Goal: Transaction & Acquisition: Purchase product/service

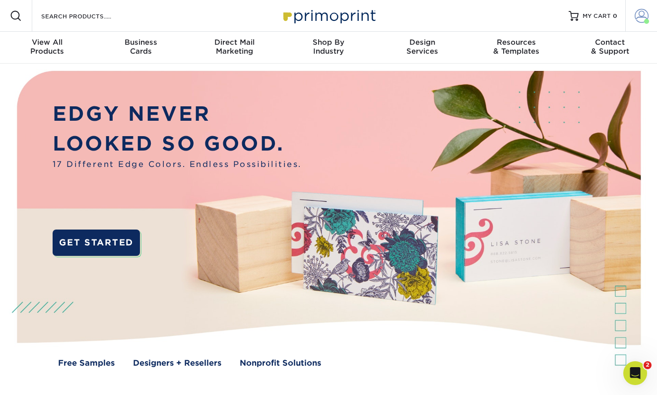
click at [639, 18] on span at bounding box center [642, 16] width 14 height 14
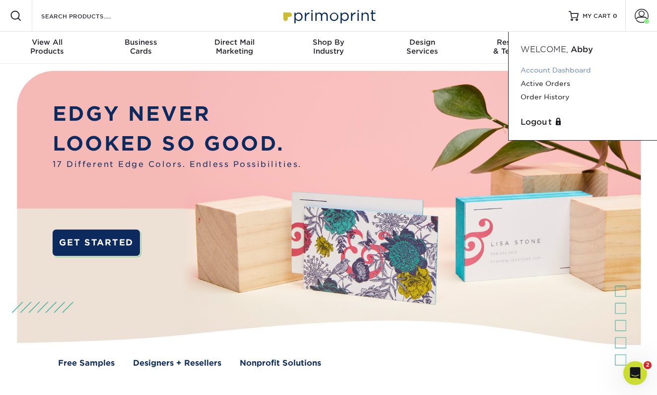
click at [559, 71] on link "Account Dashboard" at bounding box center [583, 70] width 125 height 13
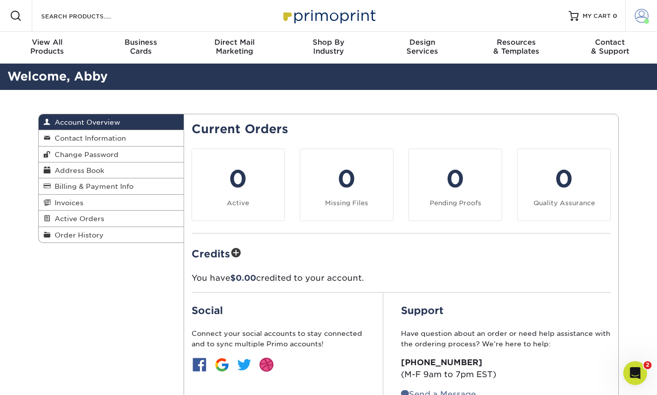
click at [641, 21] on span at bounding box center [642, 16] width 14 height 14
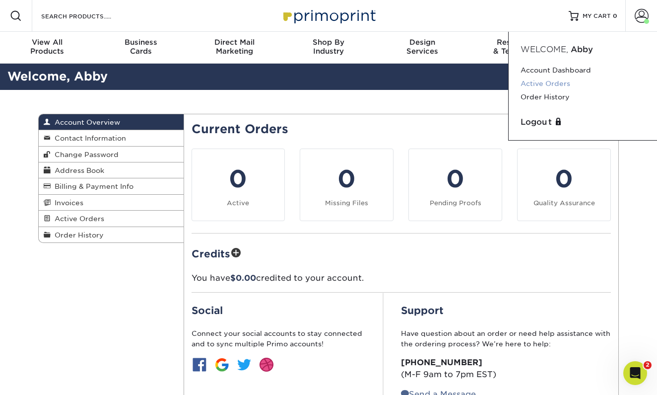
click at [553, 86] on link "Active Orders" at bounding box center [583, 83] width 125 height 13
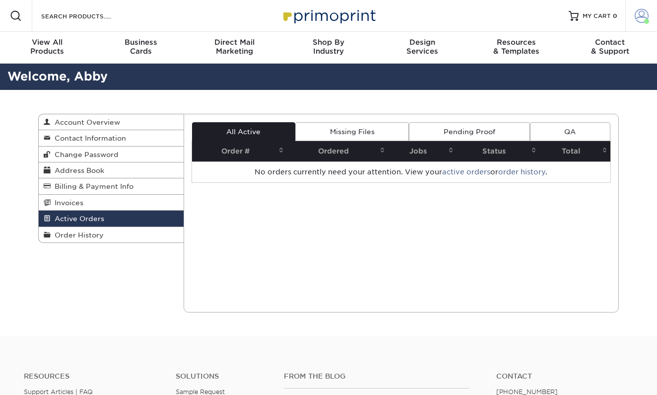
click at [637, 19] on span at bounding box center [642, 16] width 14 height 14
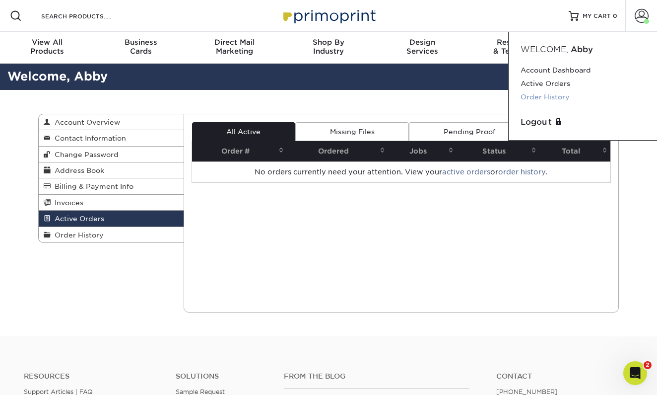
click at [549, 97] on link "Order History" at bounding box center [583, 96] width 125 height 13
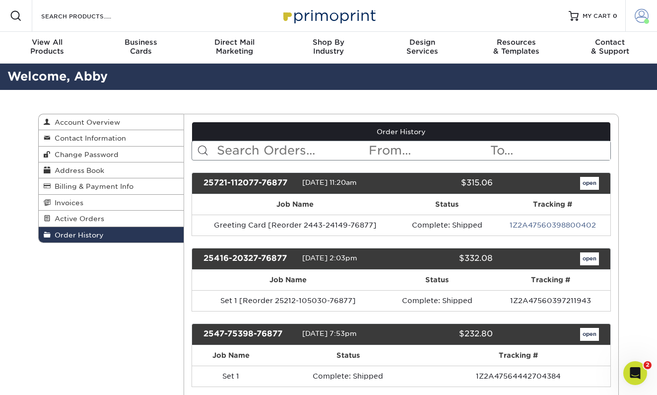
click at [639, 17] on span at bounding box center [642, 16] width 14 height 14
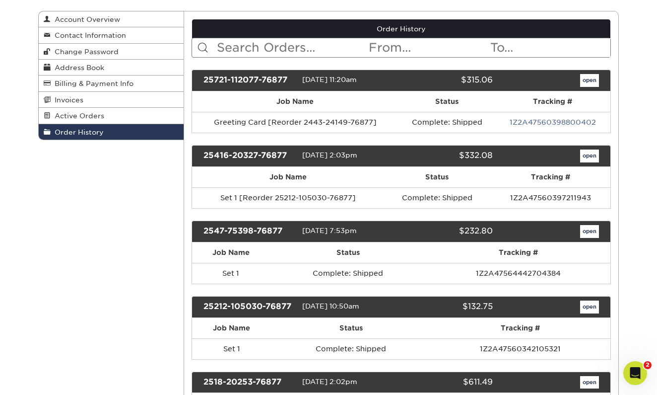
scroll to position [104, 0]
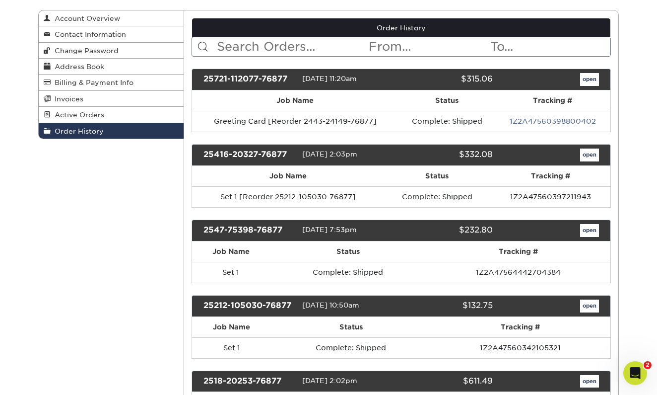
click at [591, 305] on link "open" at bounding box center [589, 305] width 19 height 13
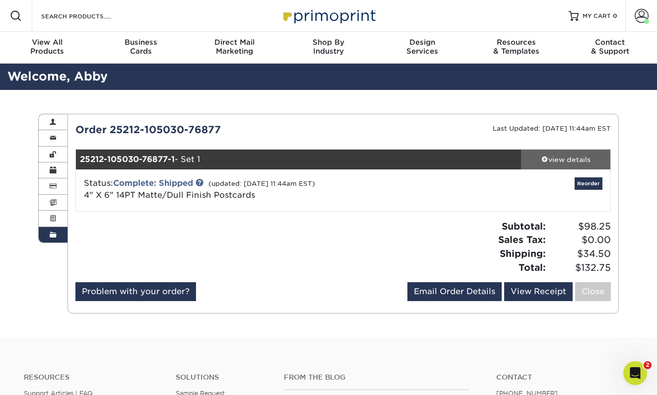
click at [560, 161] on div "view details" at bounding box center [565, 159] width 89 height 10
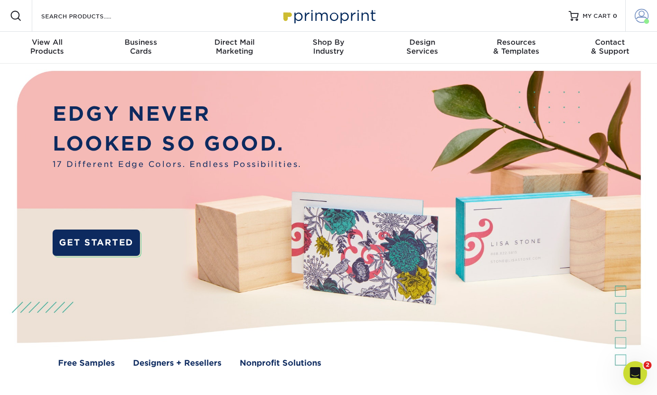
click at [639, 15] on span at bounding box center [642, 16] width 14 height 14
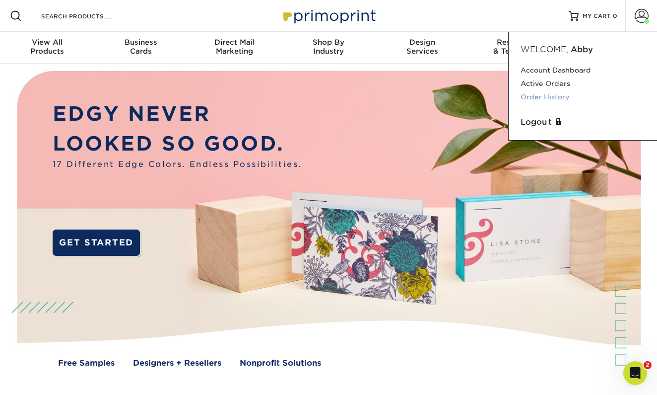
click at [557, 96] on link "Order History" at bounding box center [583, 96] width 125 height 13
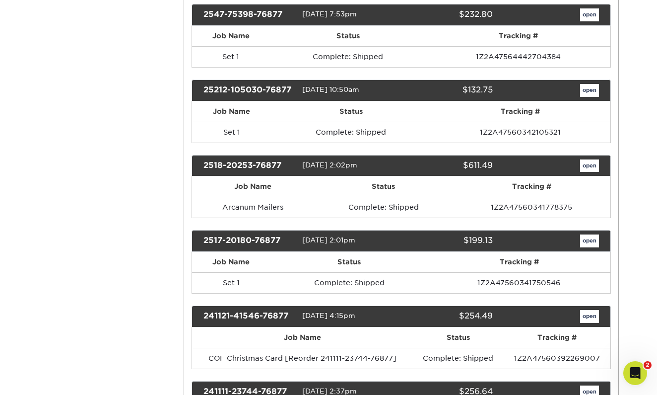
scroll to position [328, 0]
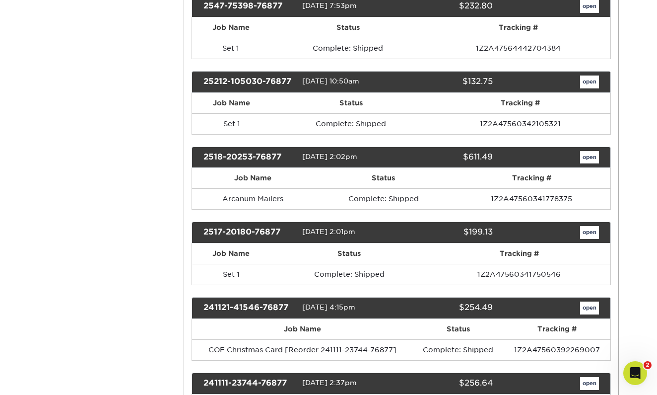
click at [588, 227] on link "open" at bounding box center [589, 232] width 19 height 13
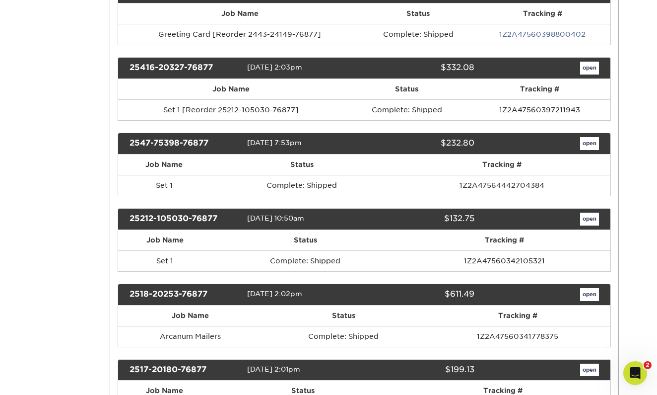
scroll to position [0, 0]
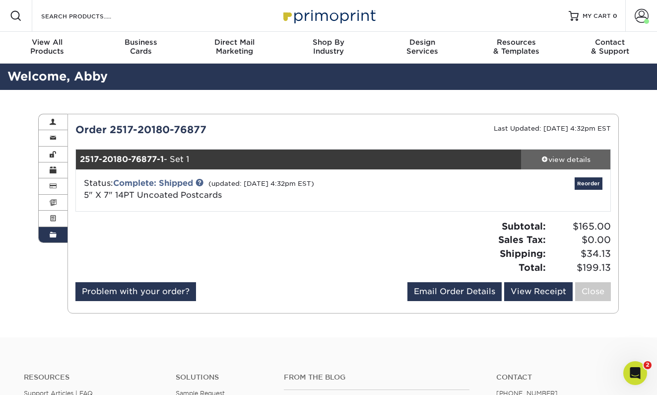
click at [562, 157] on div "view details" at bounding box center [565, 159] width 89 height 10
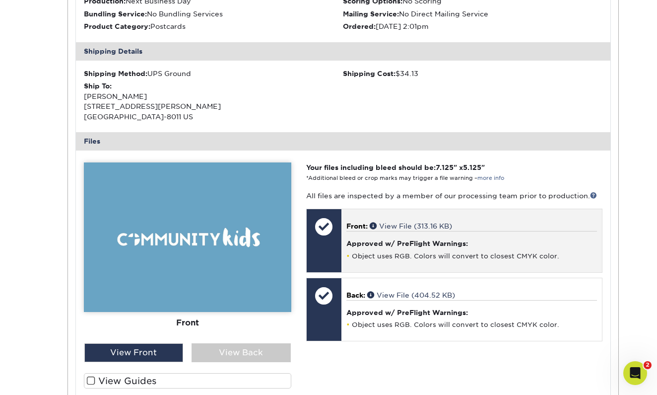
scroll to position [286, 0]
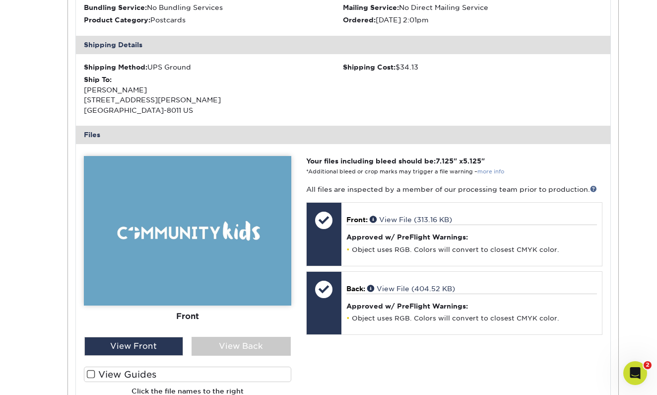
click at [486, 168] on link "more info" at bounding box center [490, 171] width 27 height 6
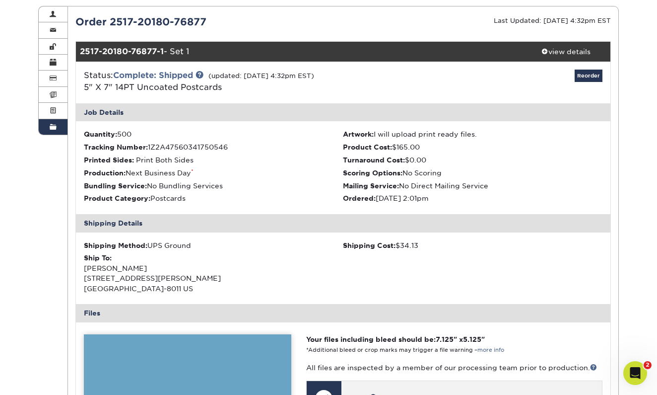
scroll to position [103, 0]
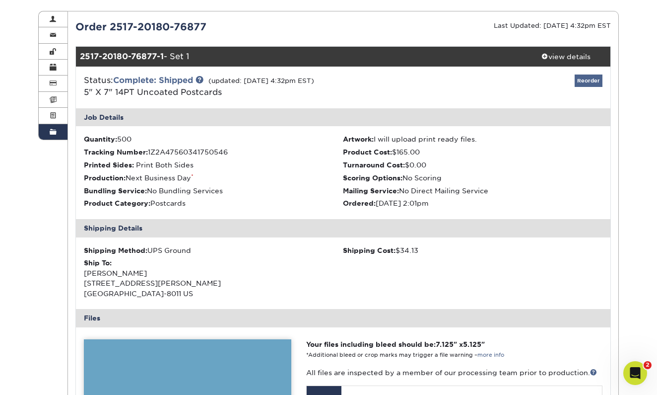
click at [585, 81] on link "Reorder" at bounding box center [589, 80] width 28 height 12
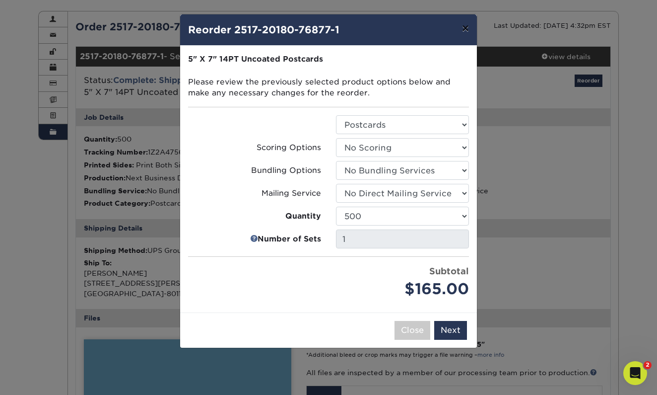
click at [464, 27] on button "×" at bounding box center [465, 28] width 23 height 28
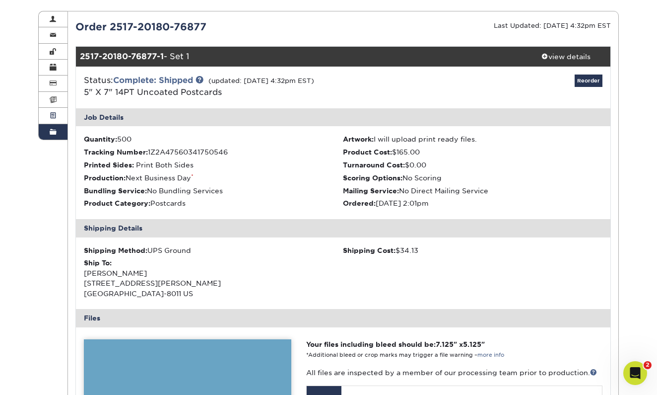
click at [58, 113] on link "Active Orders" at bounding box center [53, 116] width 29 height 16
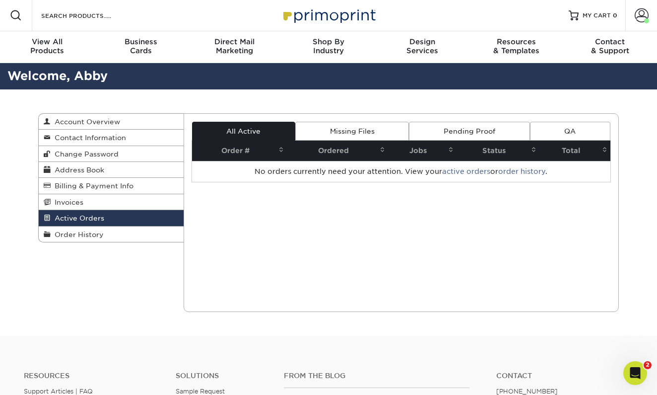
scroll to position [1, 0]
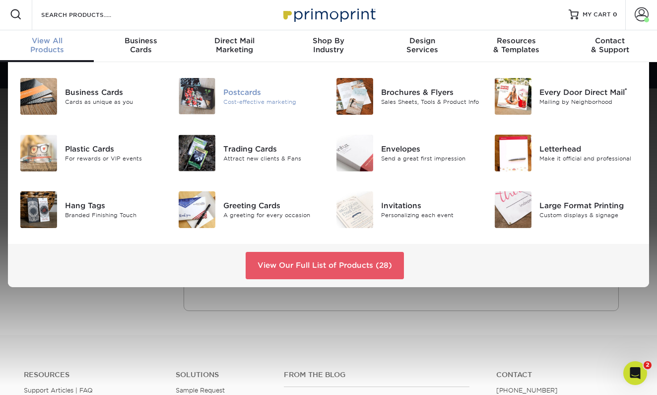
click at [239, 94] on div "Postcards" at bounding box center [272, 91] width 98 height 11
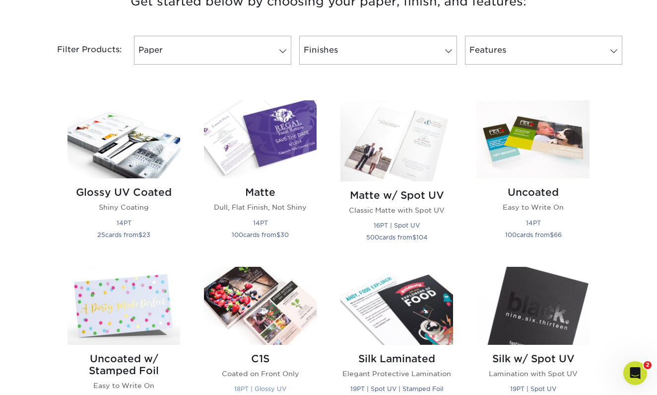
scroll to position [399, 0]
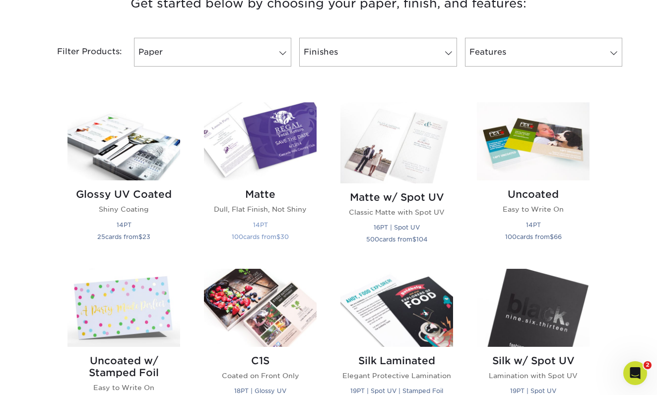
click at [260, 167] on img at bounding box center [260, 141] width 113 height 78
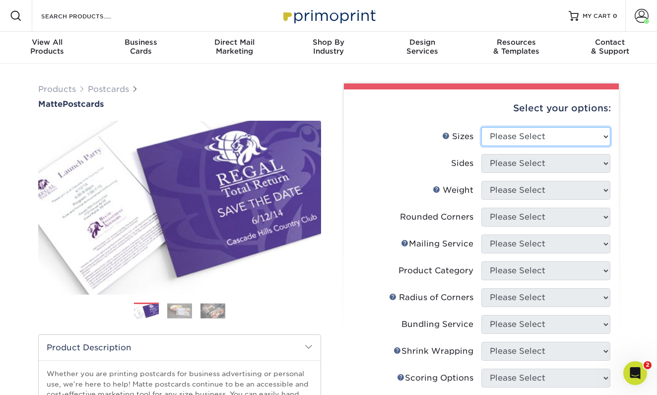
select select "4.00x6.00"
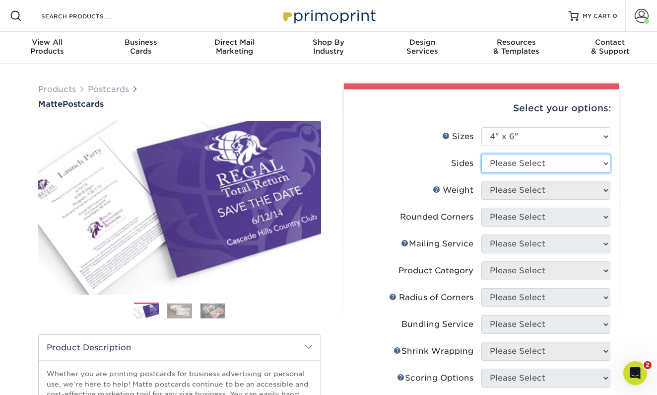
select select "13abbda7-1d64-4f25-8bb2-c179b224825d"
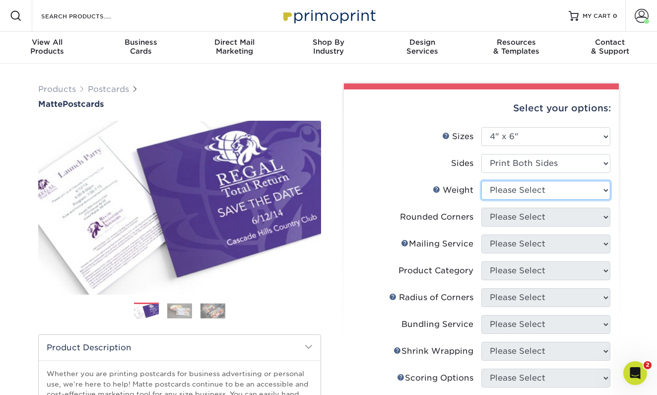
select select "14PT"
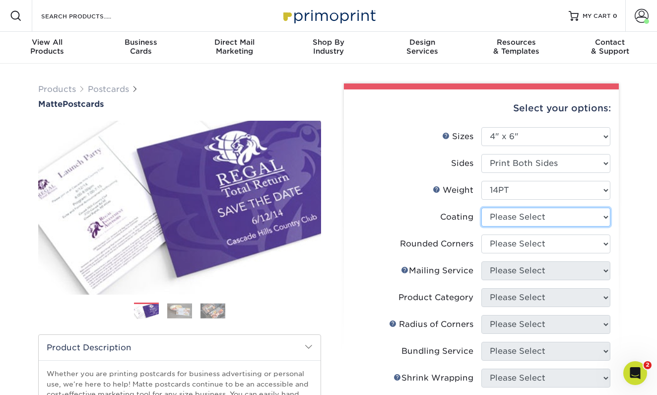
select select "121bb7b5-3b4d-429f-bd8d-bbf80e953313"
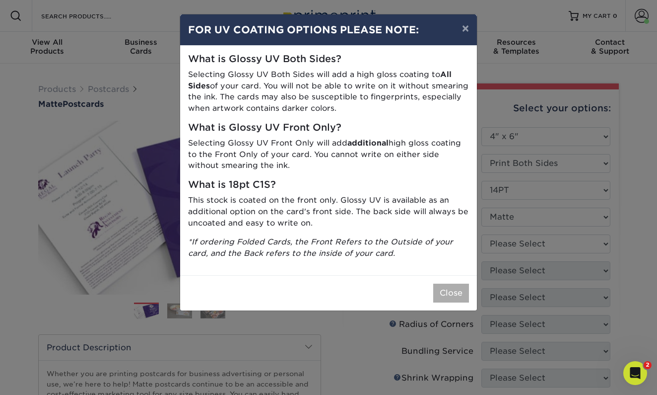
click at [447, 291] on button "Close" at bounding box center [451, 292] width 36 height 19
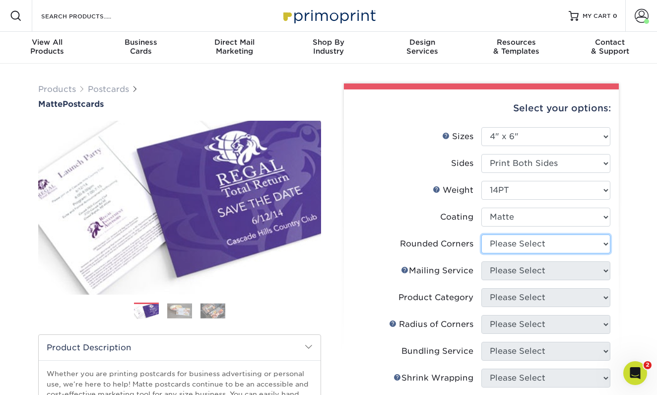
select select "0"
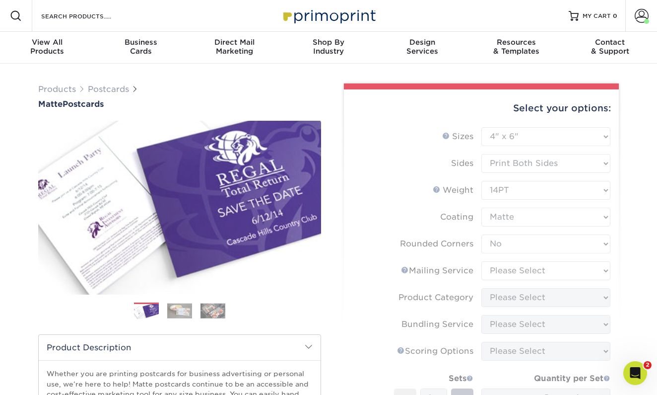
click at [573, 270] on form "Sizes Help Sizes Please Select 1.5" x 7" 2" x 4" 2" x 6" 2" x 7" 2" x 8" 2.12" …" at bounding box center [481, 309] width 259 height 365
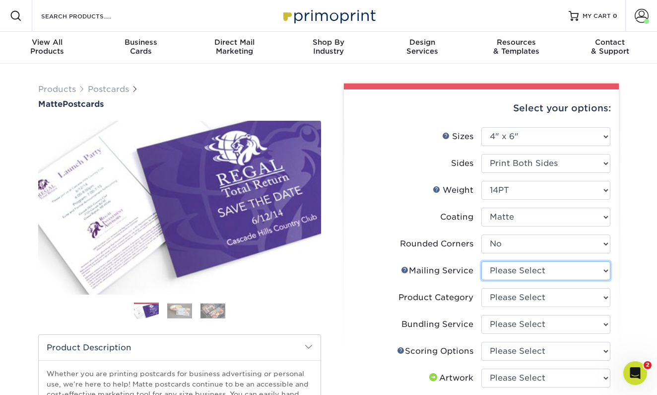
select select "3e5e9bdd-d78a-4c28-a41d-fe1407925ca6"
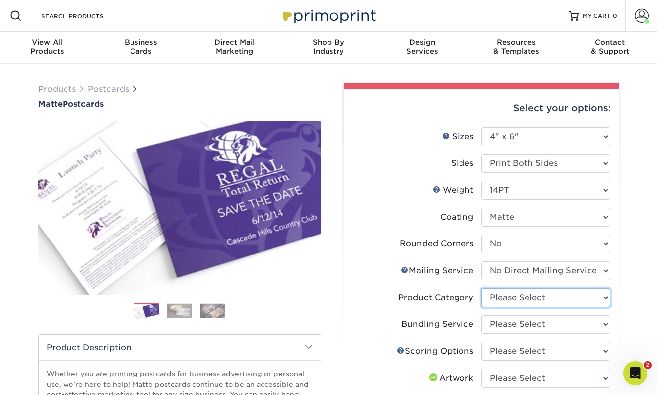
select select "9b7272e0-d6c8-4c3c-8e97-d3a1bcdab858"
select select "58689abb-25c0-461c-a4c3-a80b627d6649"
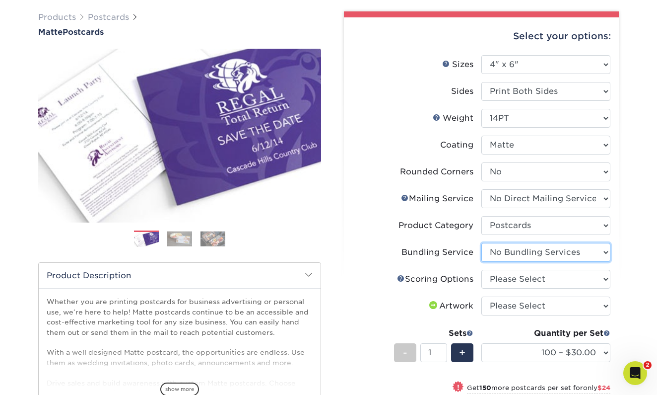
scroll to position [73, 0]
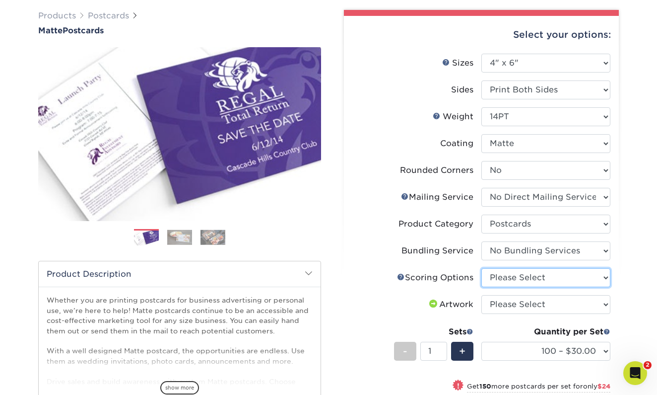
select select "16ebe401-5398-422d-8cb0-f3adbb82deb5"
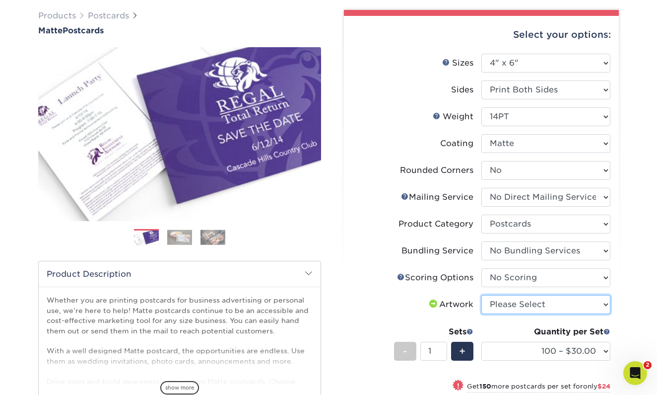
select select "upload"
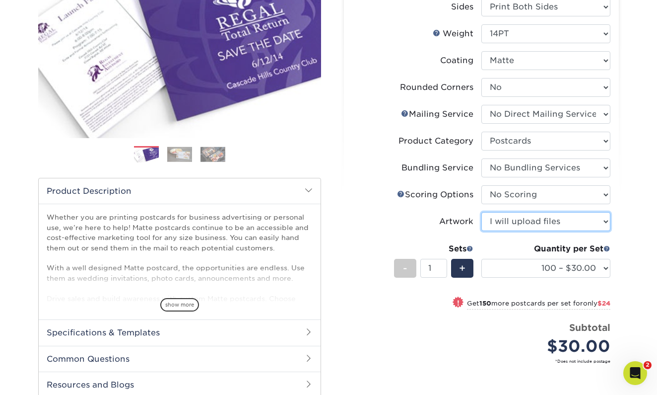
scroll to position [156, 0]
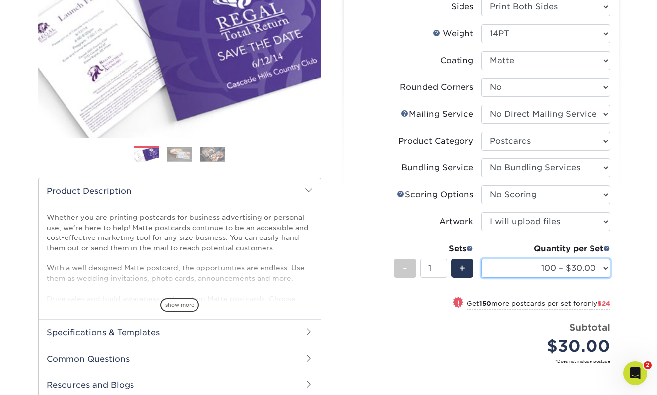
select select "500 – $64.00"
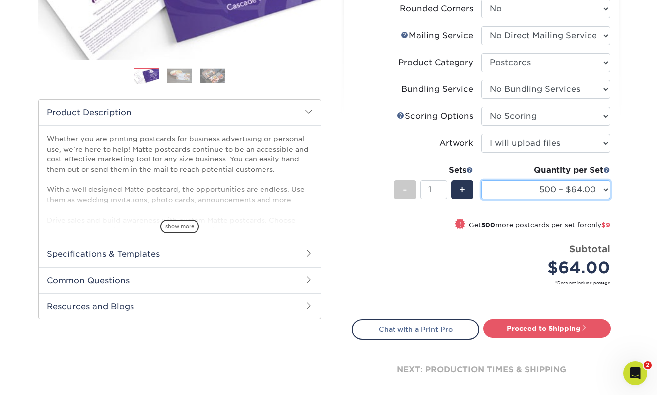
scroll to position [235, 0]
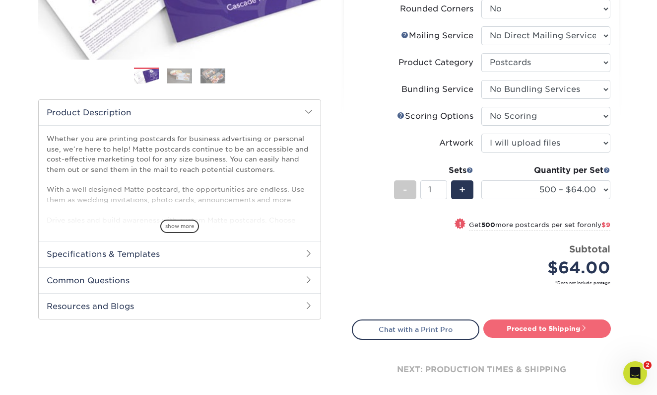
click at [570, 324] on link "Proceed to Shipping" at bounding box center [547, 328] width 128 height 18
type input "Set 1"
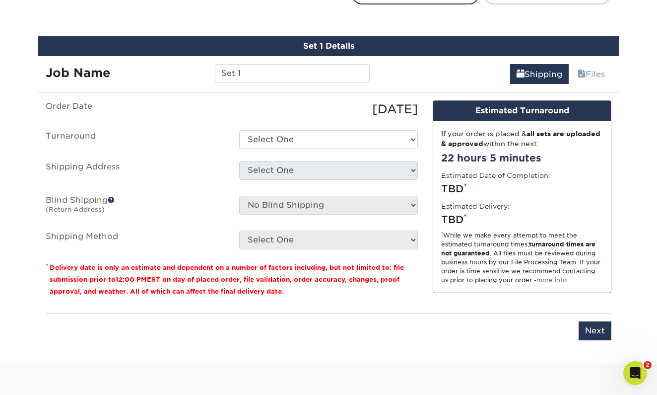
scroll to position [580, 0]
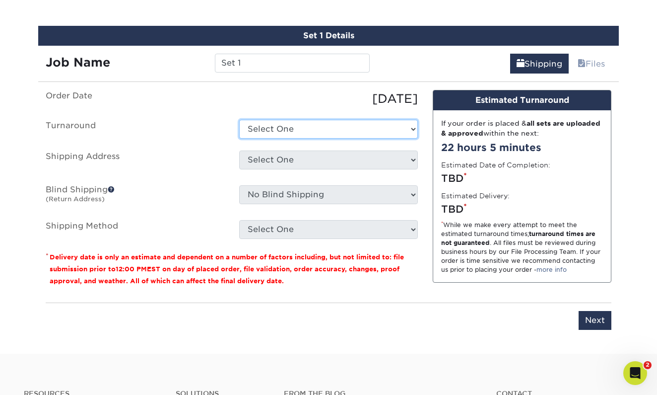
select select "7a69d389-d06c-4d4e-a78e-a8d1bf3319a5"
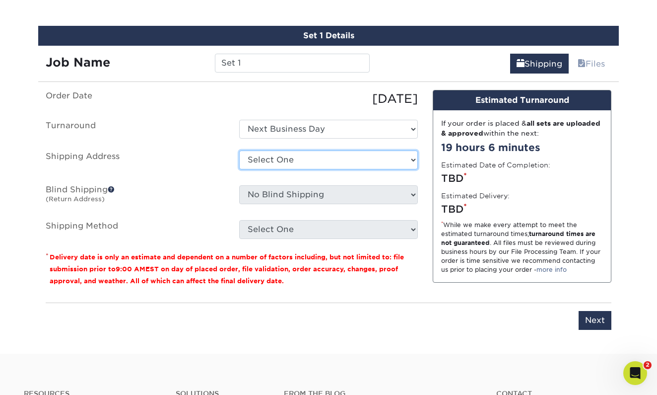
select select "257369"
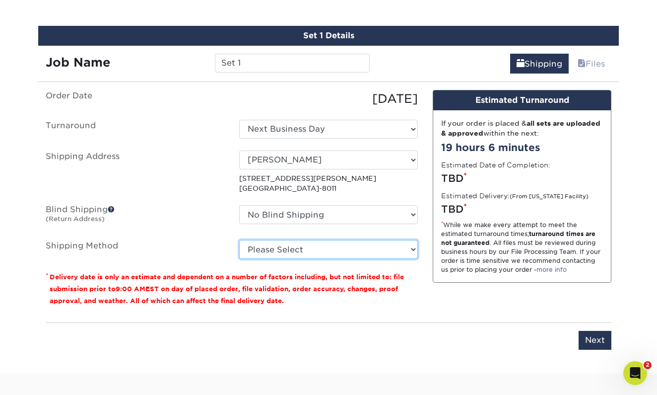
select select "03"
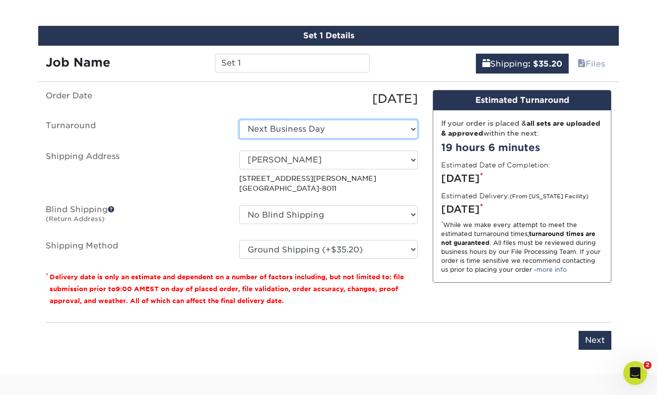
select select "ea13ccfc-ee44-4f53-b1e8-34d80a59a829"
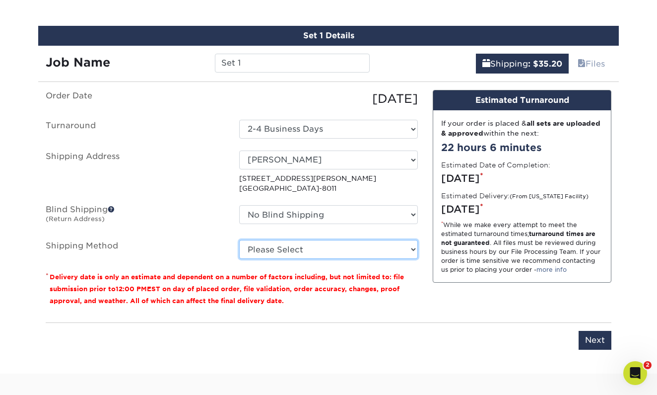
select select "03"
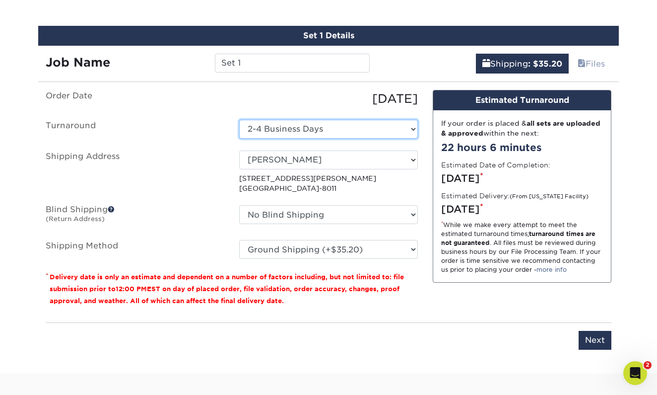
select select "7a69d389-d06c-4d4e-a78e-a8d1bf3319a5"
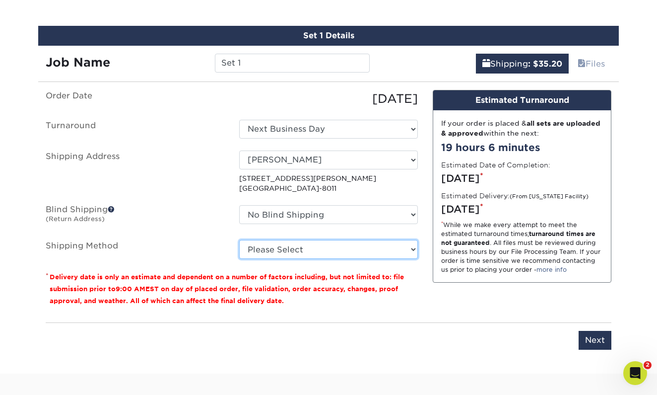
select select "03"
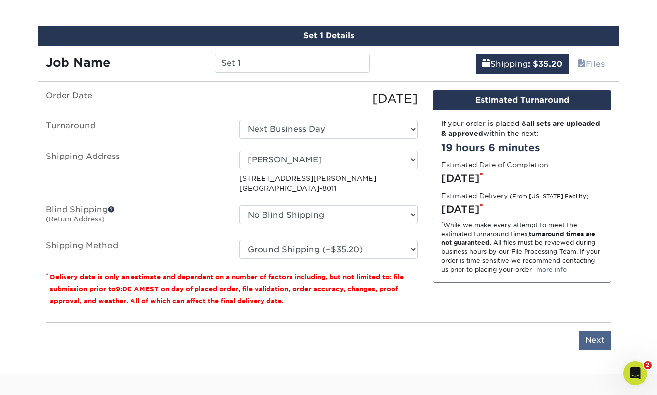
click at [592, 339] on input "Next" at bounding box center [595, 340] width 33 height 19
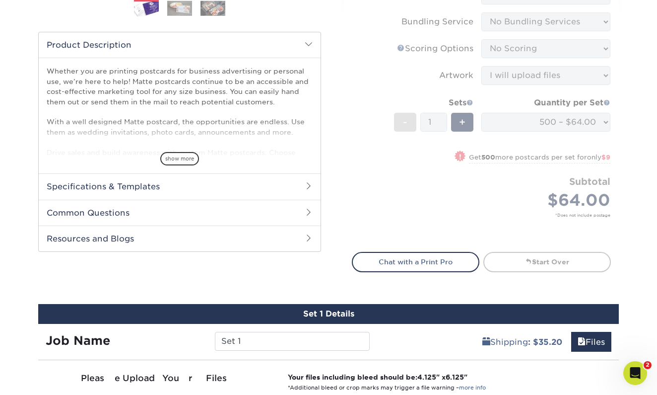
scroll to position [301, 0]
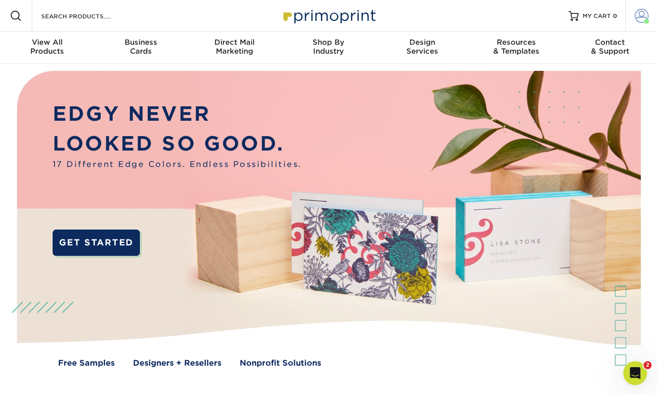
click at [639, 18] on span at bounding box center [642, 16] width 14 height 14
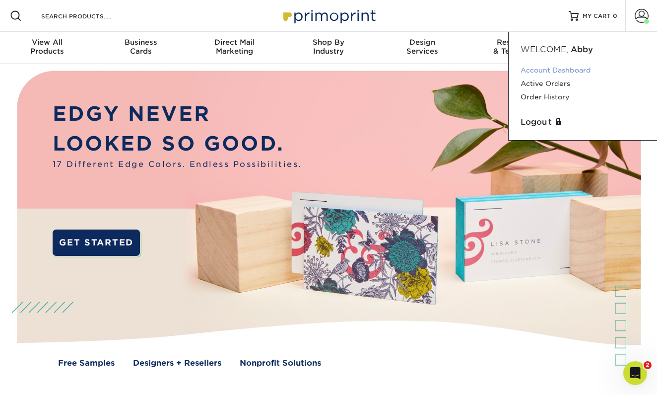
click at [564, 70] on link "Account Dashboard" at bounding box center [583, 70] width 125 height 13
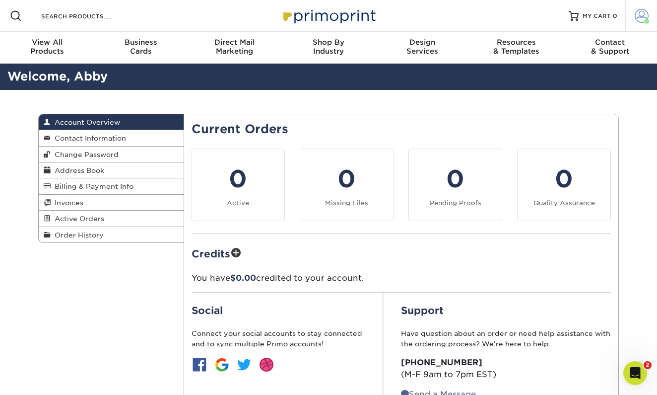
click at [638, 17] on span at bounding box center [642, 16] width 14 height 14
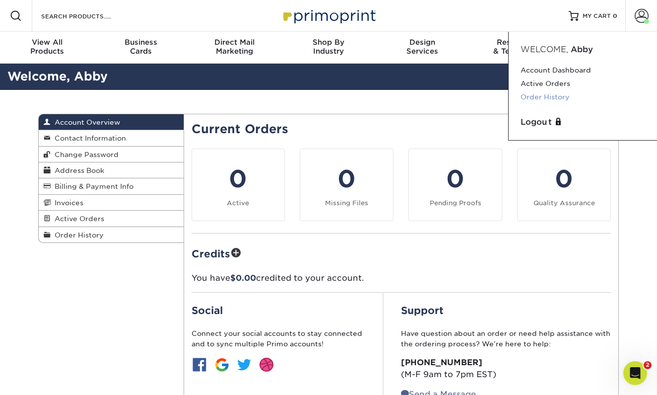
click at [562, 94] on link "Order History" at bounding box center [583, 96] width 125 height 13
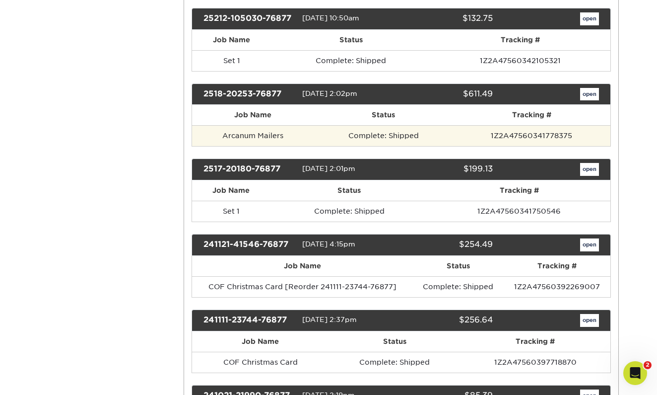
scroll to position [396, 0]
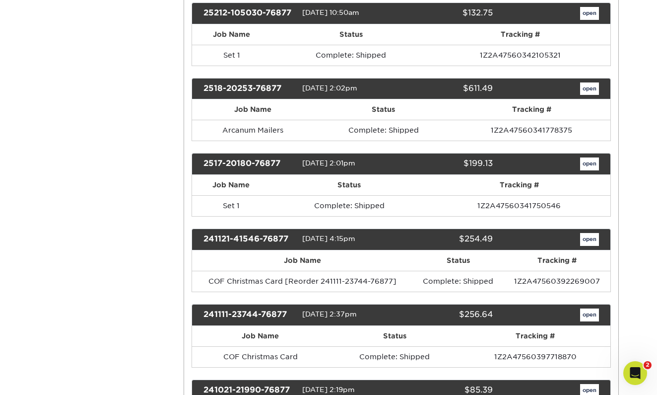
click at [587, 162] on link "open" at bounding box center [589, 163] width 19 height 13
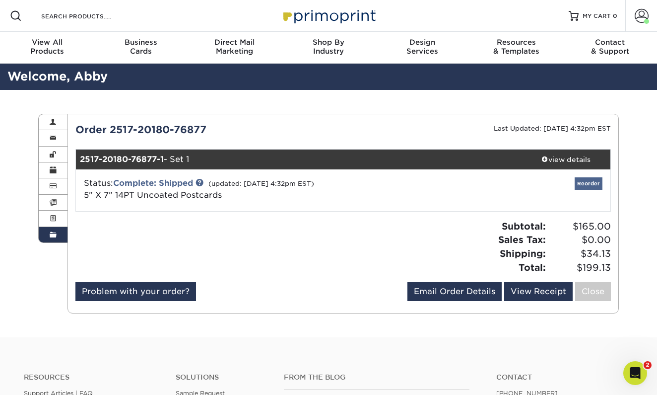
click at [592, 186] on link "Reorder" at bounding box center [589, 183] width 28 height 12
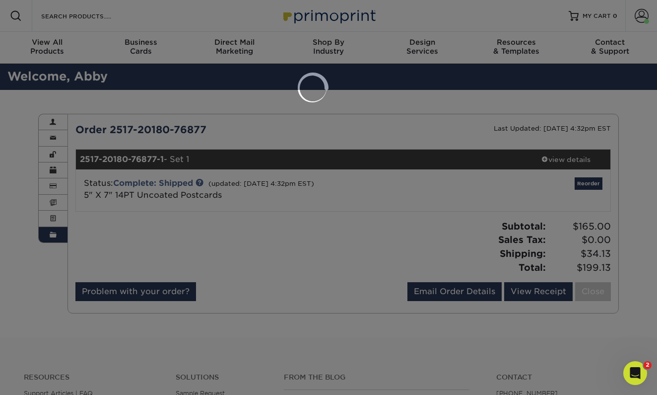
click at [257, 127] on div at bounding box center [328, 197] width 657 height 395
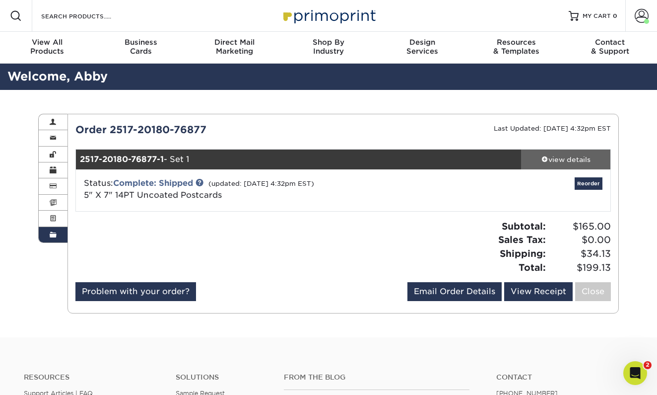
click at [557, 159] on div "view details" at bounding box center [565, 159] width 89 height 10
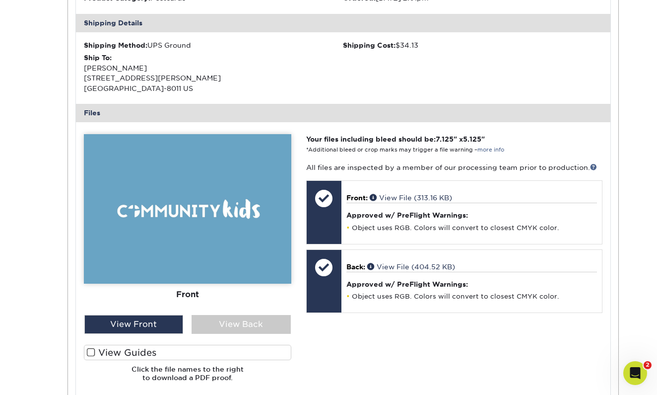
scroll to position [317, 0]
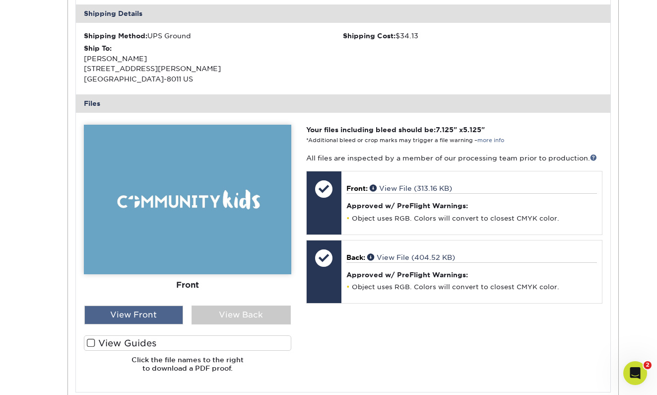
click at [152, 306] on div "View Front" at bounding box center [133, 314] width 99 height 19
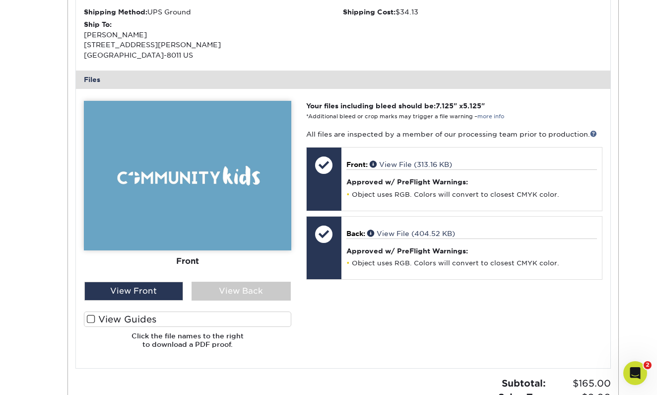
scroll to position [346, 0]
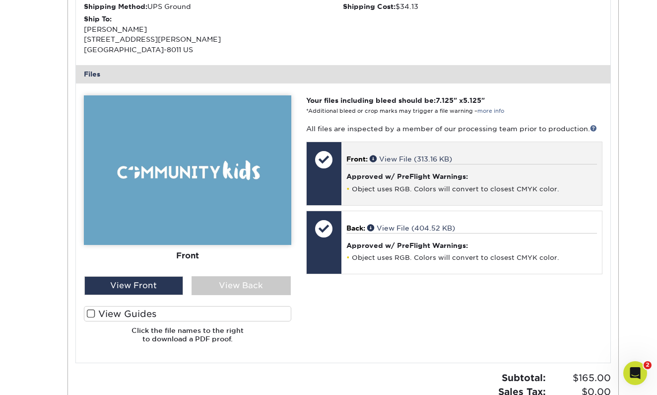
click at [397, 172] on h4 "Approved w/ PreFlight Warnings:" at bounding box center [471, 176] width 251 height 8
click at [395, 155] on link "View File (313.16 KB)" at bounding box center [411, 159] width 82 height 8
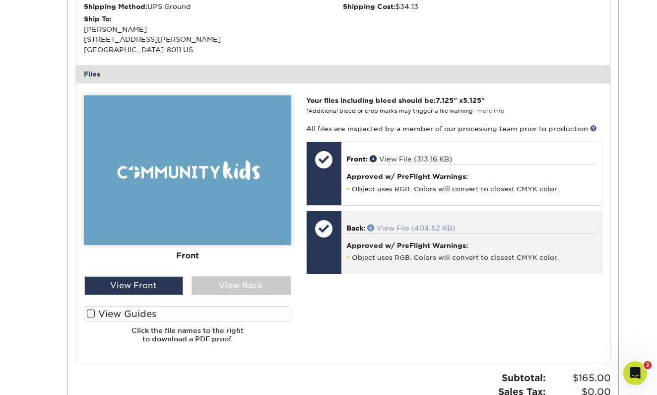
click at [393, 225] on link "View File (404.52 KB)" at bounding box center [411, 228] width 88 height 8
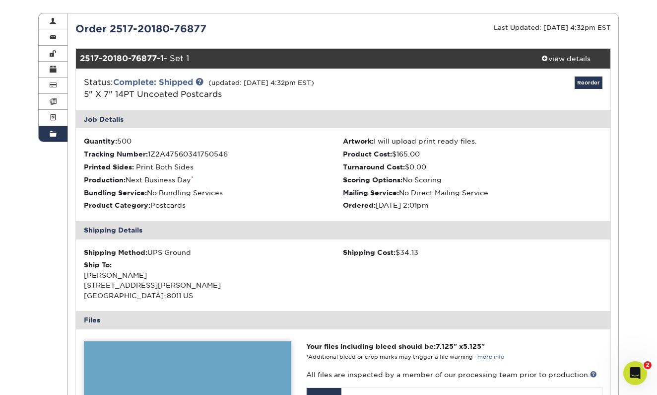
scroll to position [101, 0]
drag, startPoint x: 165, startPoint y: 59, endPoint x: 78, endPoint y: 60, distance: 86.4
click at [78, 60] on div "2517-20180-76877-1 - Set 1" at bounding box center [299, 59] width 446 height 20
copy strong "2517-20180-76877-1"
click at [635, 373] on icon "Open Intercom Messenger" at bounding box center [634, 371] width 16 height 16
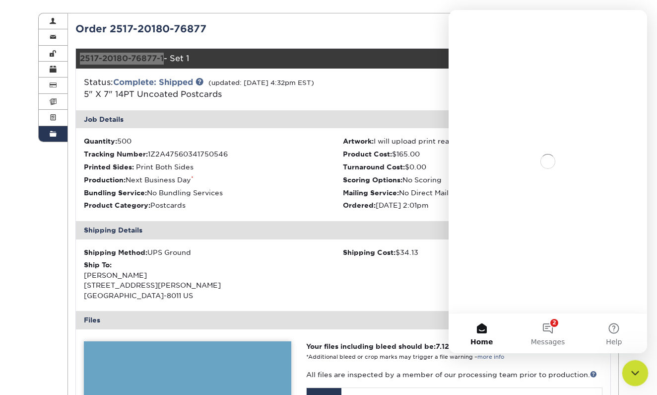
scroll to position [0, 0]
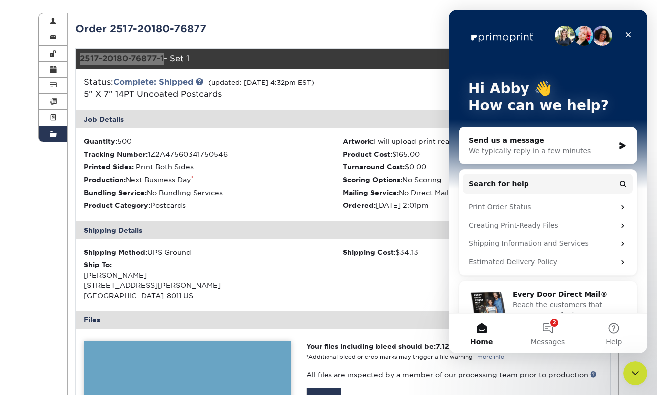
click at [541, 145] on div "We typically reply in a few minutes" at bounding box center [541, 150] width 145 height 10
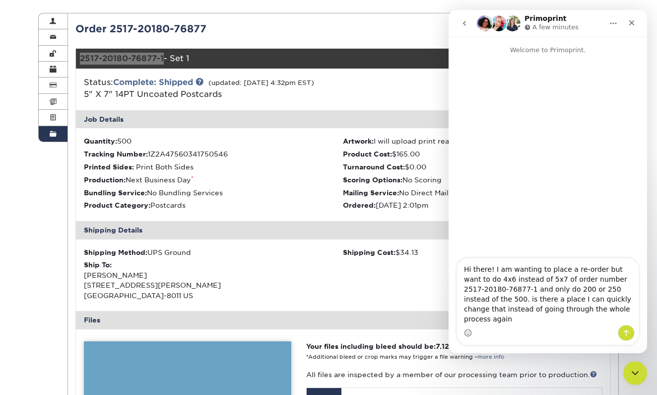
type textarea "Hi there! I am wanting to place a re-order but want to do 4x6 instead of 5x7 of…"
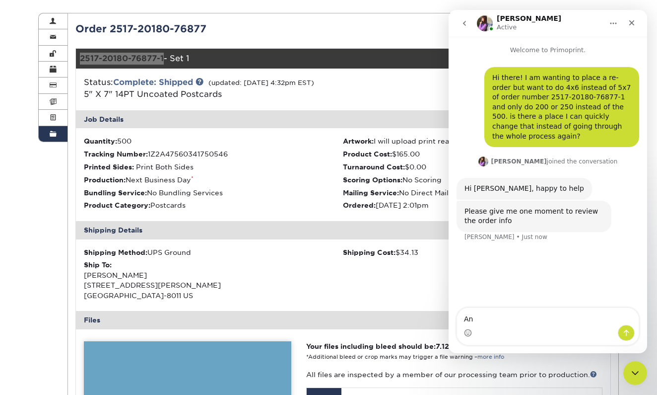
type textarea "A"
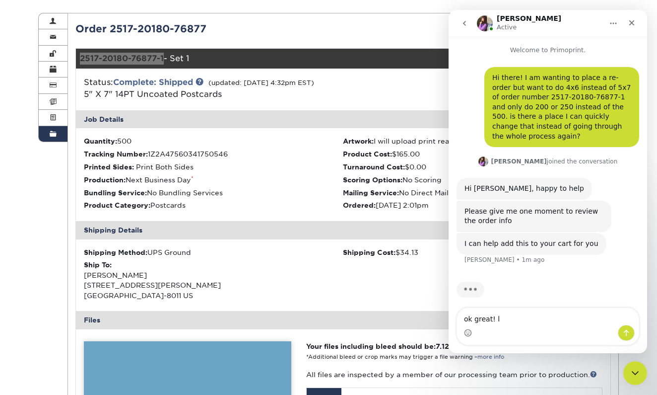
type textarea "ok great!"
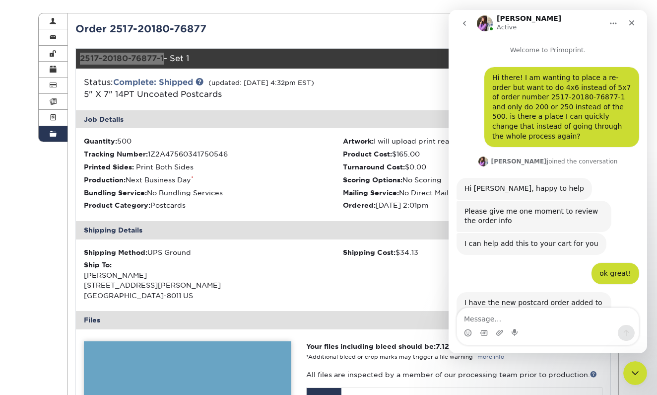
scroll to position [72, 0]
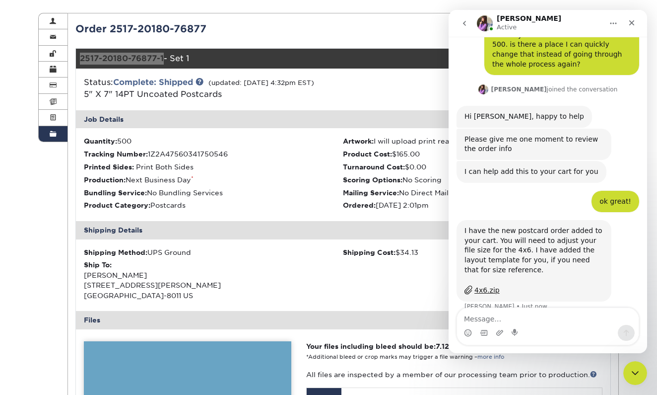
click at [484, 285] on div "4x6.zip" at bounding box center [486, 290] width 25 height 10
click at [388, 342] on strong "Your files including bleed should be: 7.125 " x 5.125 "" at bounding box center [395, 346] width 179 height 8
click at [251, 301] on div "Shipping Method: UPS Ground Shipping Cost: $34.13 Ship To: Abby Ditmer 3385 SWI…" at bounding box center [343, 275] width 535 height 72
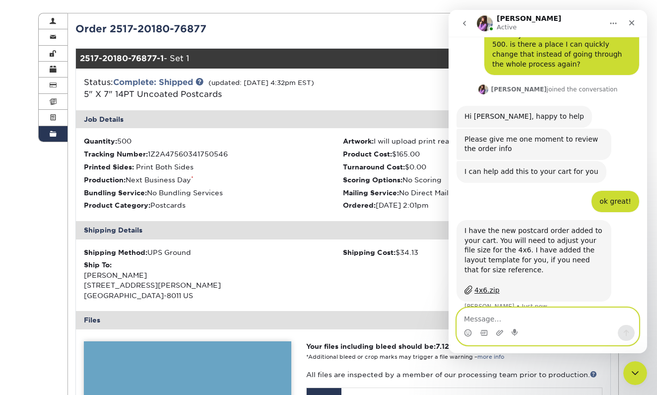
click at [471, 317] on textarea "Message…" at bounding box center [548, 316] width 182 height 17
type textarea "ok thank you!"
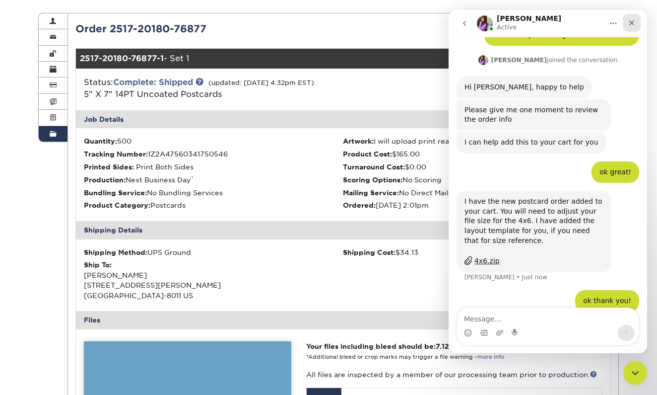
click at [634, 20] on icon "Close" at bounding box center [631, 22] width 5 height 5
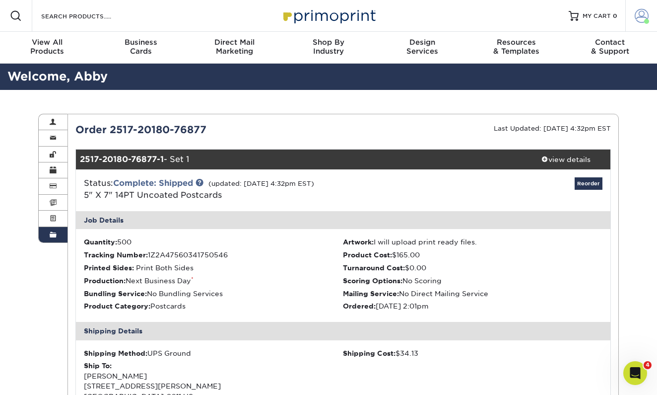
click at [645, 15] on span at bounding box center [642, 16] width 14 height 14
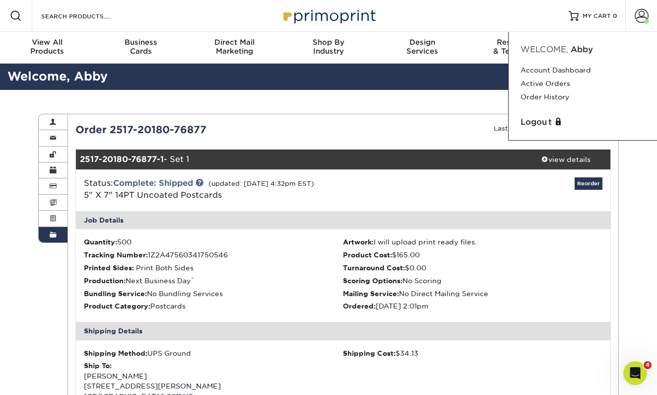
click at [504, 211] on div "Job Details" at bounding box center [343, 220] width 535 height 18
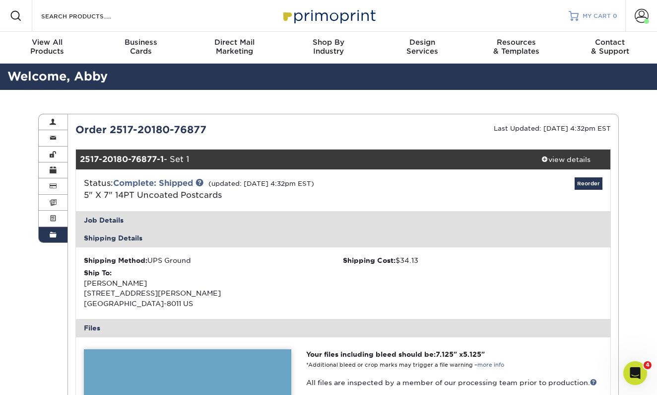
click at [590, 13] on span "MY CART" at bounding box center [597, 16] width 28 height 8
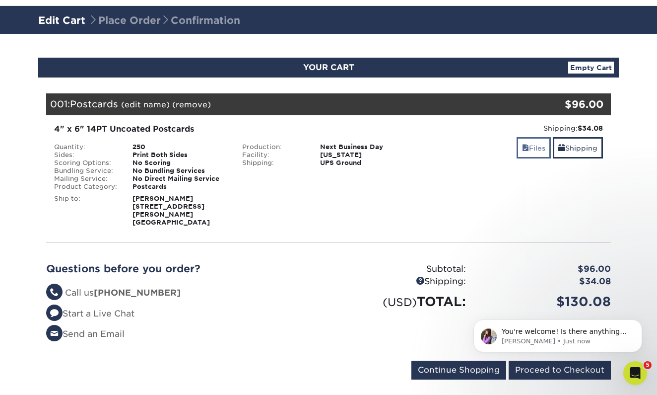
click at [534, 146] on link "Files" at bounding box center [534, 147] width 34 height 21
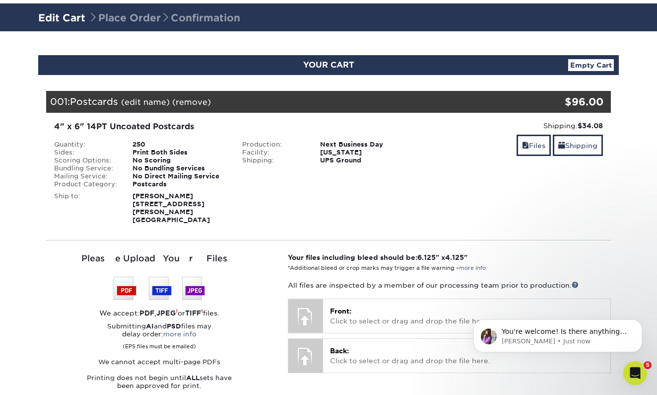
scroll to position [60, 0]
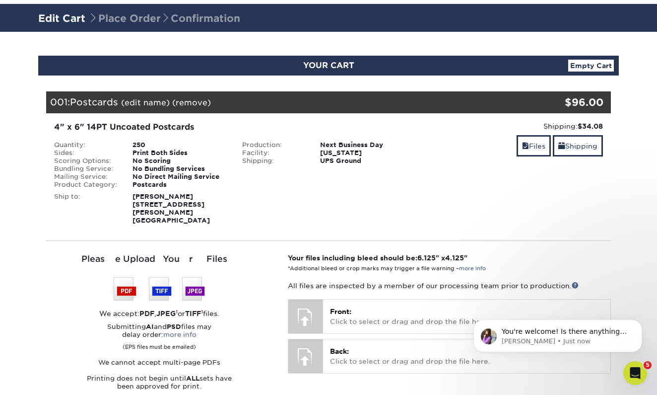
click at [141, 141] on div "250" at bounding box center [180, 145] width 110 height 8
click at [579, 338] on p "[PERSON_NAME] • Just now" at bounding box center [566, 340] width 128 height 9
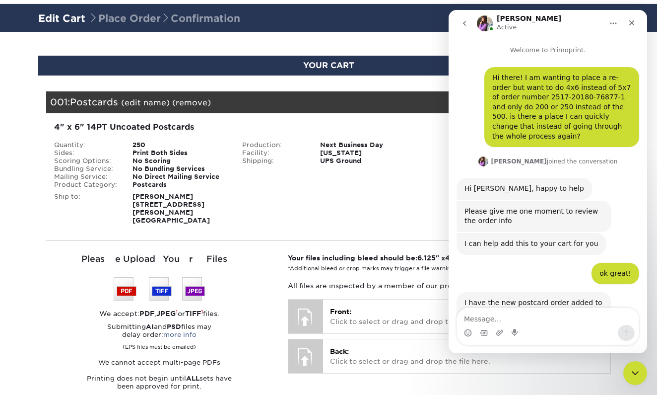
scroll to position [1, 0]
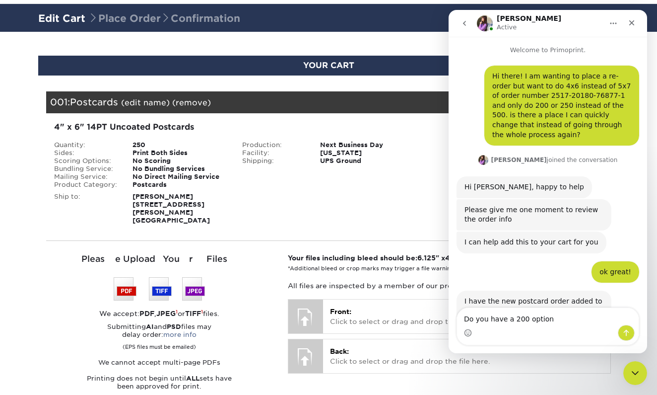
type textarea "Do you have a 200 option ?"
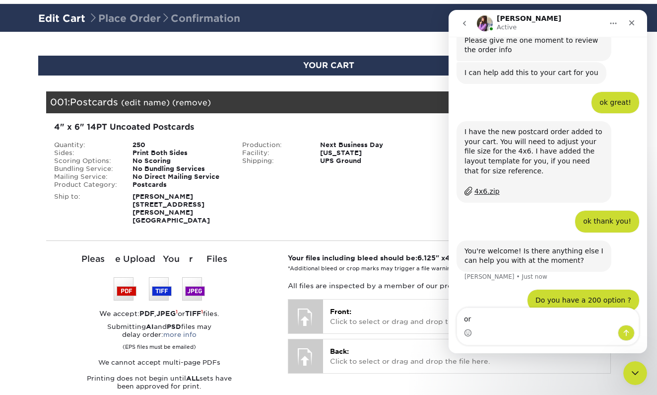
type textarea "o"
type textarea "I"
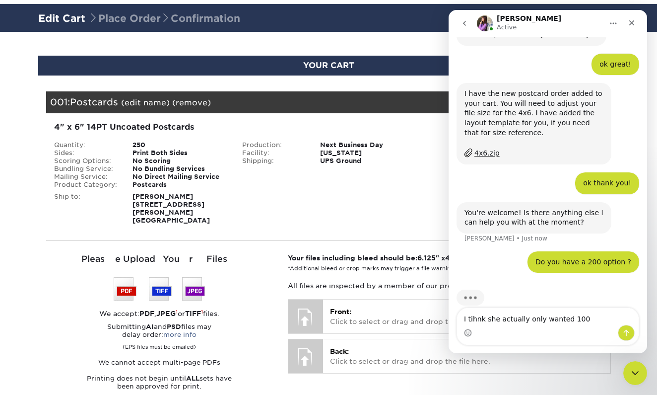
click at [471, 320] on textarea "I tihnk she actually only wanted 100" at bounding box center [548, 316] width 182 height 17
click at [581, 316] on textarea "I think she actually only wanted 100" at bounding box center [548, 316] width 182 height 17
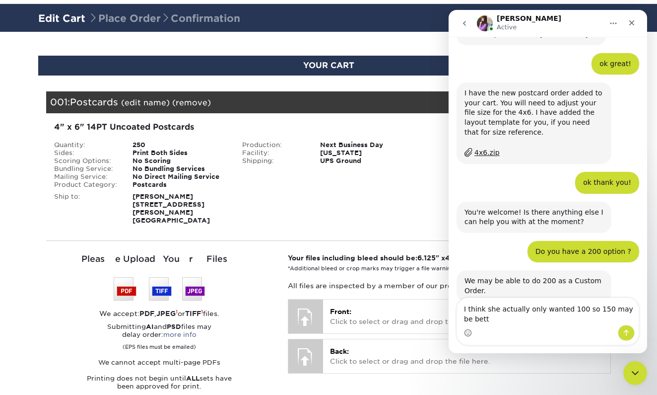
scroll to position [218, 0]
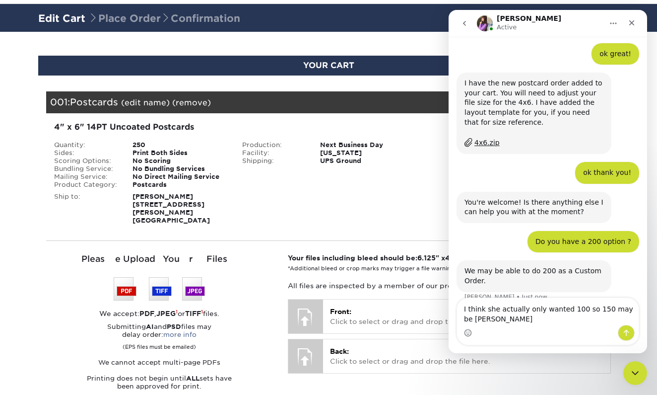
type textarea "I think she actually only wanted 100 so 150 may be better"
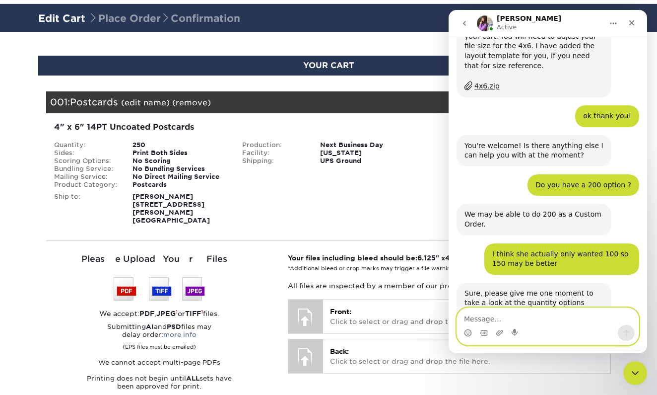
scroll to position [336, 0]
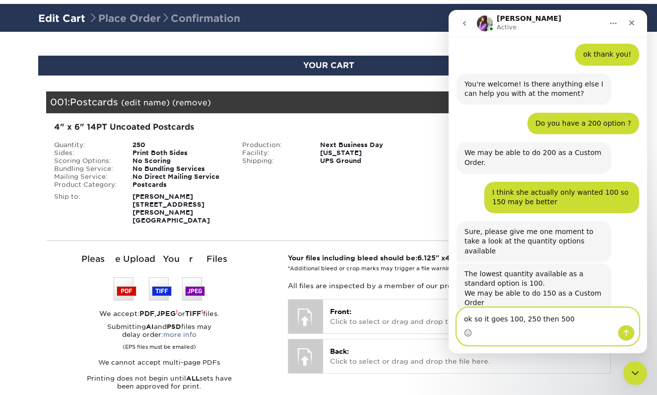
type textarea "ok so it goes 100, 250 then 500?"
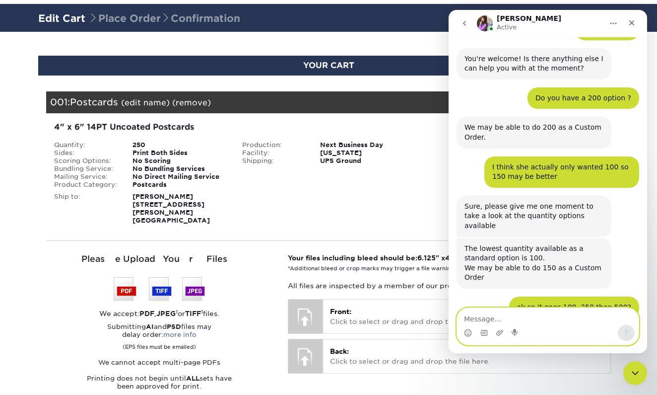
scroll to position [395, 0]
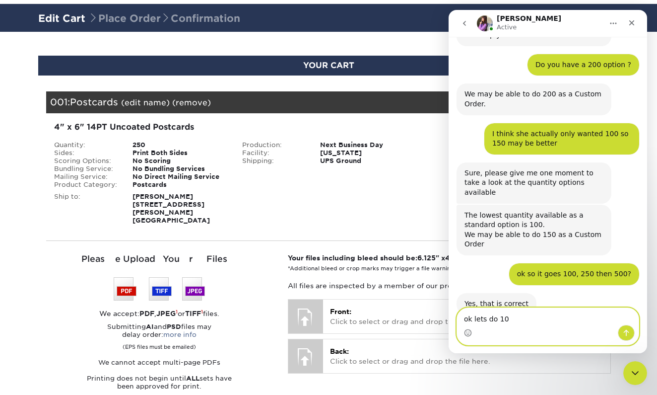
type textarea "ok lets do 100"
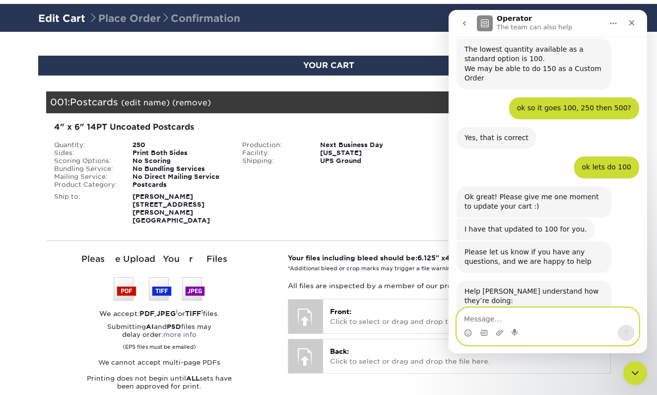
scroll to position [595, 0]
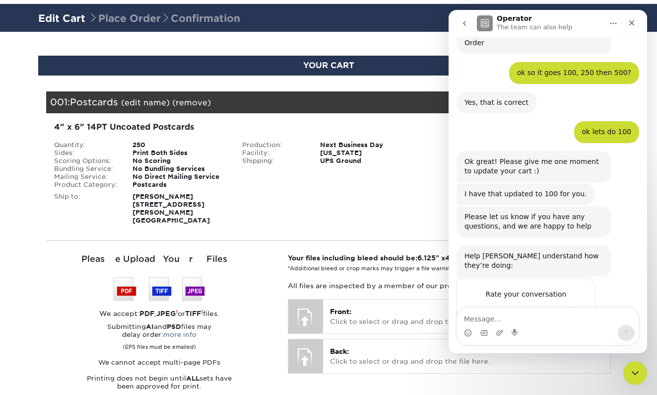
click at [439, 168] on div "Shipping: $34.08 Discount: - $0.00 Files Shipping" at bounding box center [516, 172] width 188 height 103
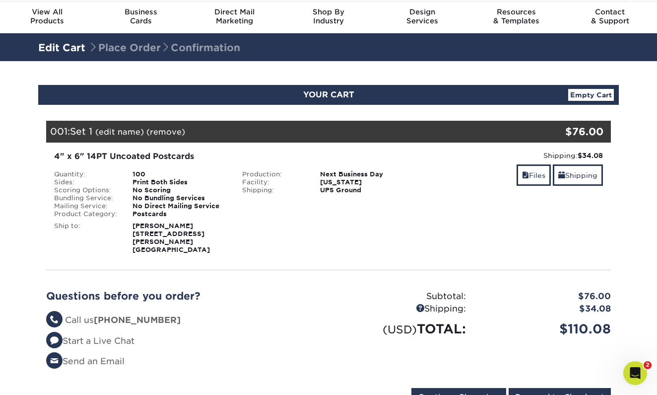
scroll to position [26, 0]
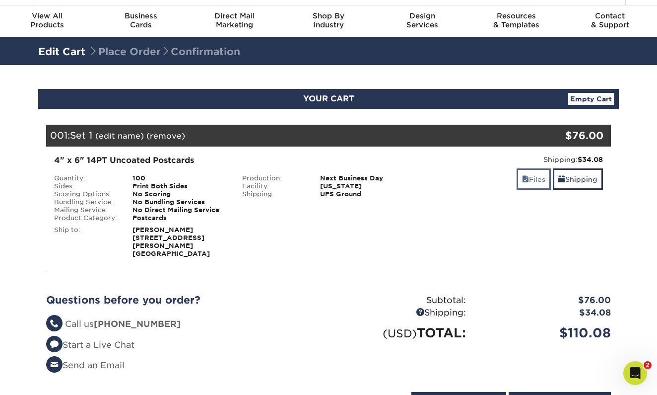
click at [528, 179] on link "Files" at bounding box center [534, 178] width 34 height 21
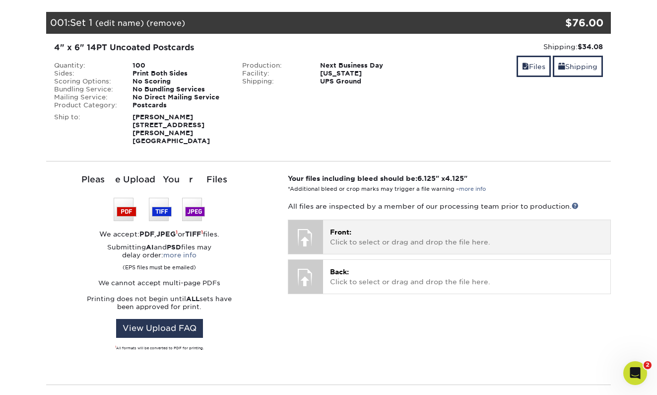
scroll to position [142, 0]
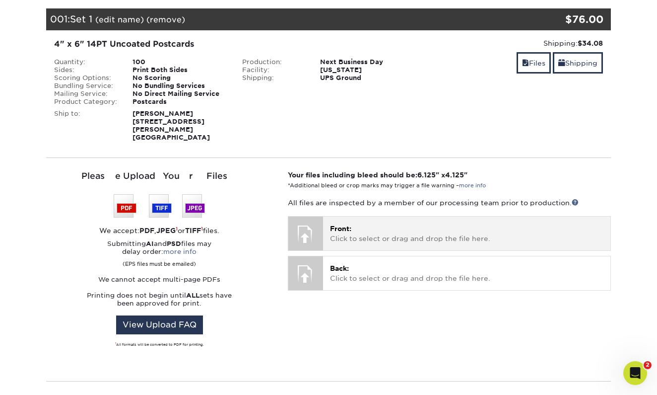
click at [352, 229] on p "Front: Click to select or drag and drop the file here." at bounding box center [466, 233] width 273 height 20
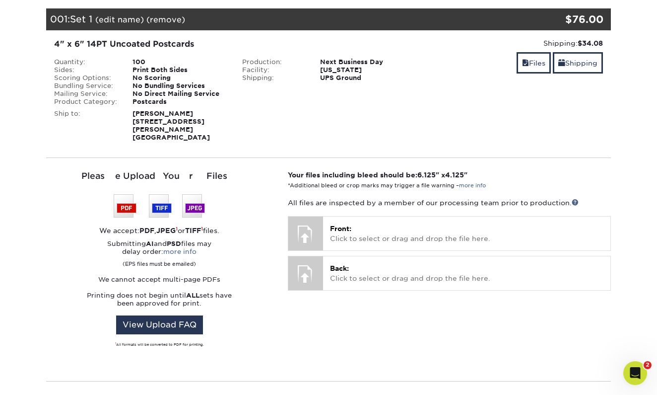
click at [225, 291] on p "Printing does not begin until ALL sets have been approved for print." at bounding box center [159, 299] width 227 height 16
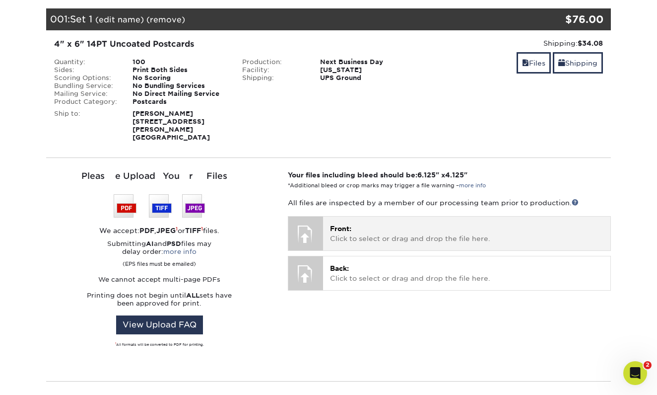
click at [355, 223] on p "Front: Click to select or drag and drop the file here." at bounding box center [466, 233] width 273 height 20
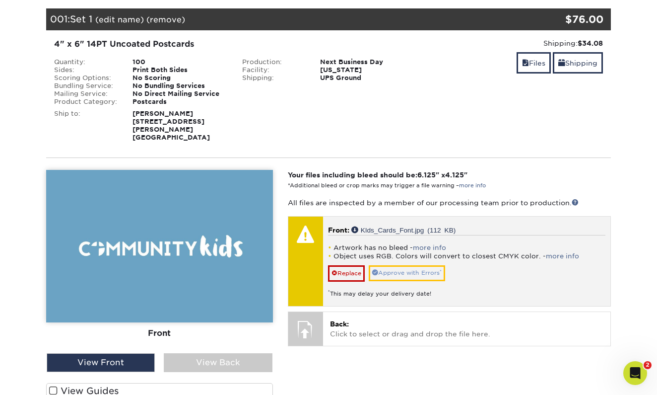
click at [400, 265] on link "Approve with Errors *" at bounding box center [407, 272] width 76 height 15
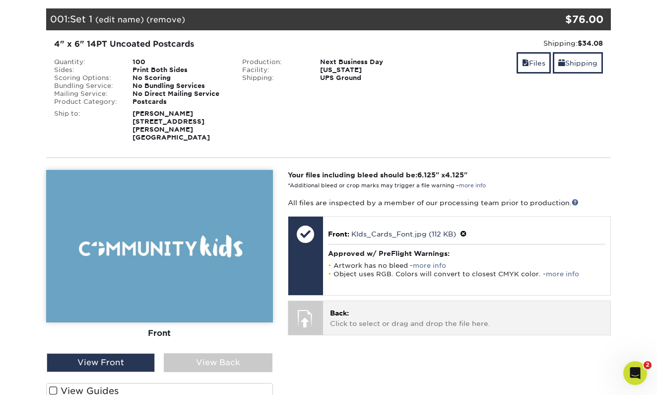
click at [349, 309] on span "Back:" at bounding box center [339, 313] width 19 height 8
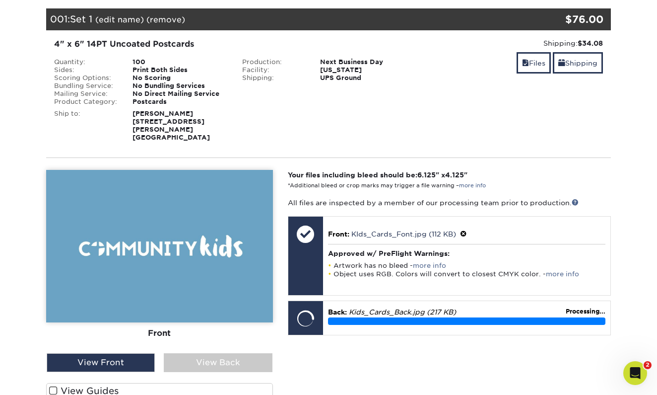
click at [52, 386] on span at bounding box center [53, 390] width 8 height 9
click at [0, 0] on input "View Guides" at bounding box center [0, 0] width 0 height 0
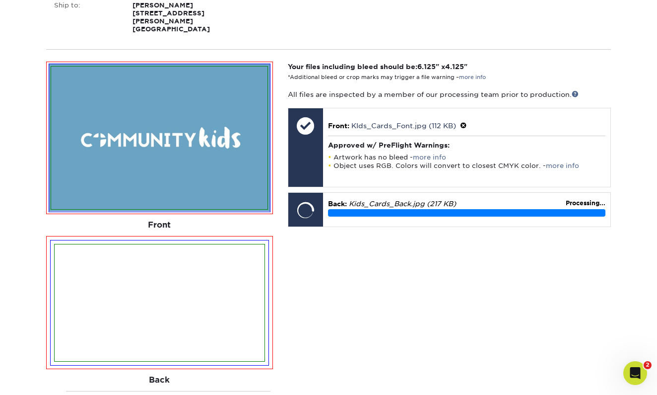
scroll to position [256, 0]
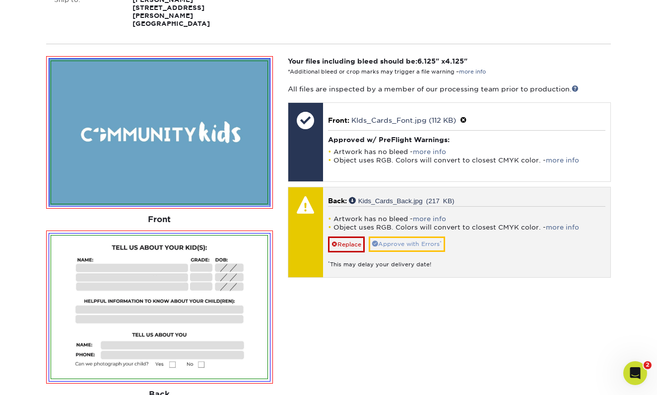
click at [416, 236] on link "Approve with Errors *" at bounding box center [407, 243] width 76 height 15
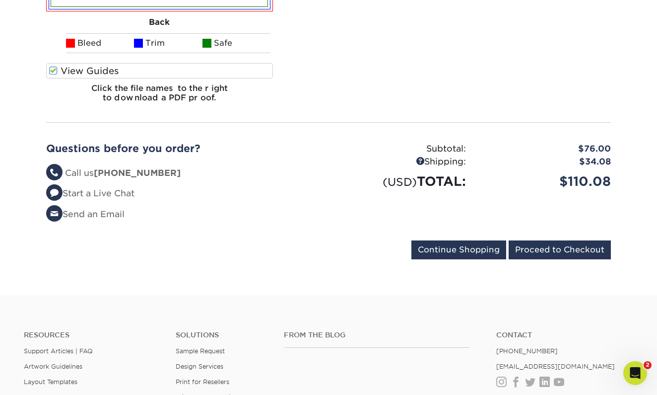
scroll to position [632, 0]
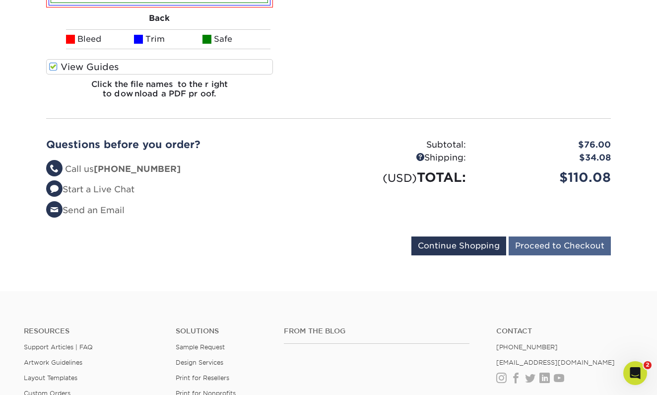
click at [565, 236] on input "Proceed to Checkout" at bounding box center [560, 245] width 102 height 19
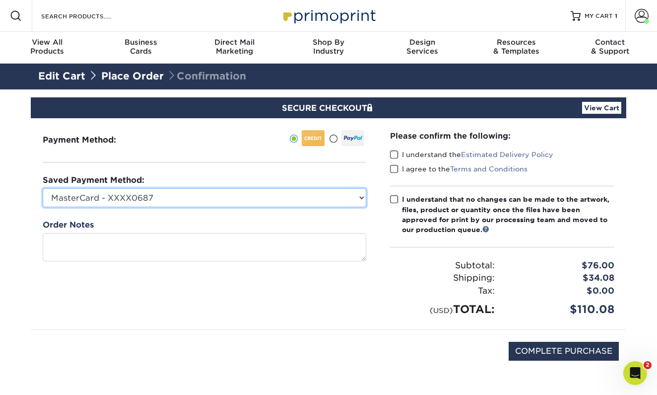
select select
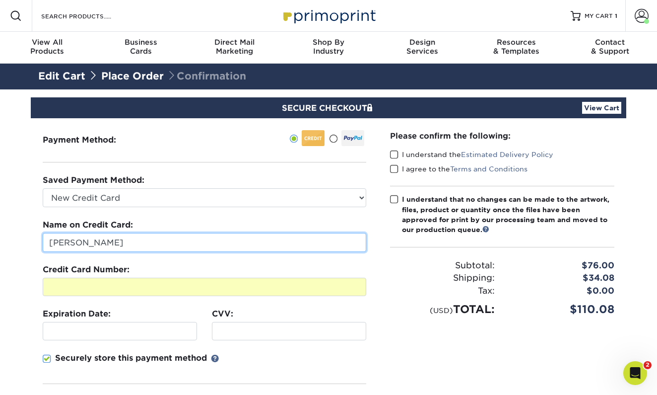
click at [70, 240] on input "[PERSON_NAME]" at bounding box center [205, 242] width 324 height 19
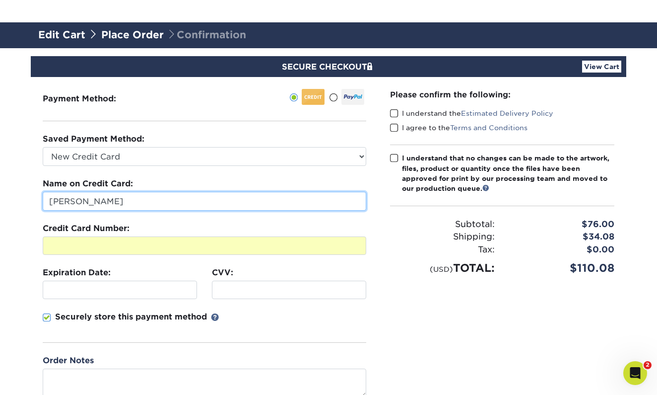
scroll to position [93, 0]
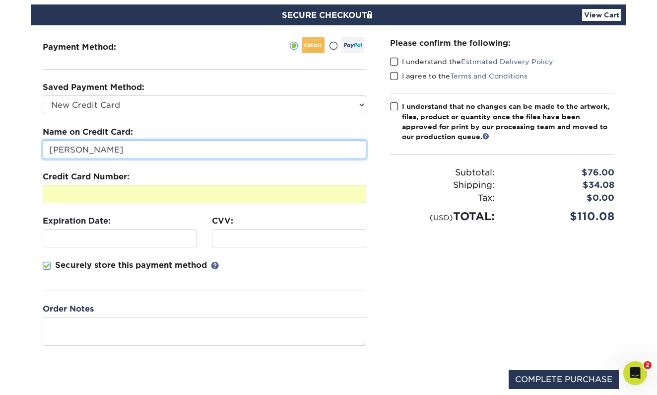
type input "Abigail Ditmer"
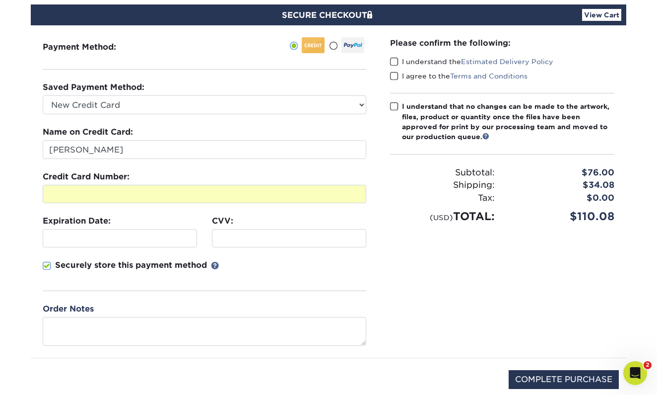
click at [396, 62] on span at bounding box center [394, 61] width 8 height 9
click at [0, 0] on input "I understand the Estimated Delivery Policy" at bounding box center [0, 0] width 0 height 0
click at [396, 73] on span at bounding box center [394, 75] width 8 height 9
click at [0, 0] on input "I agree to the Terms and Conditions" at bounding box center [0, 0] width 0 height 0
click at [395, 107] on span at bounding box center [394, 106] width 8 height 9
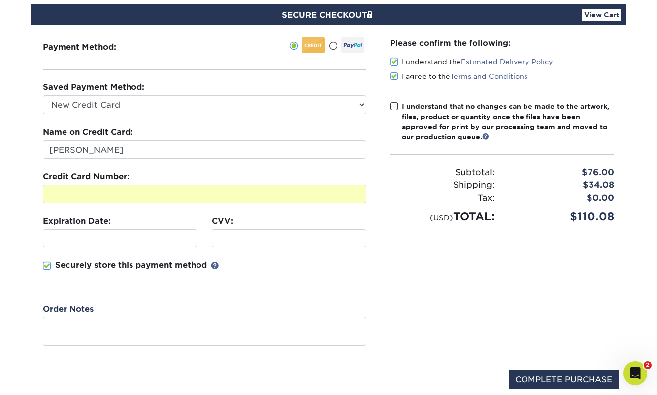
click at [0, 0] on input "I understand that no changes can be made to the artwork, files, product or quan…" at bounding box center [0, 0] width 0 height 0
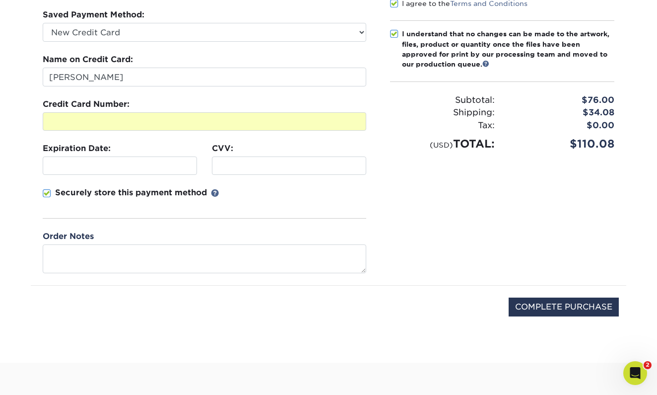
scroll to position [152, 0]
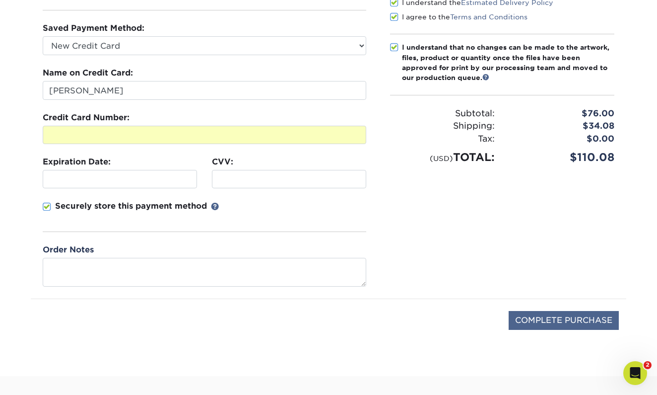
click at [535, 323] on input "COMPLETE PURCHASE" at bounding box center [564, 320] width 110 height 19
type input "PROCESSING, PLEASE WAIT..."
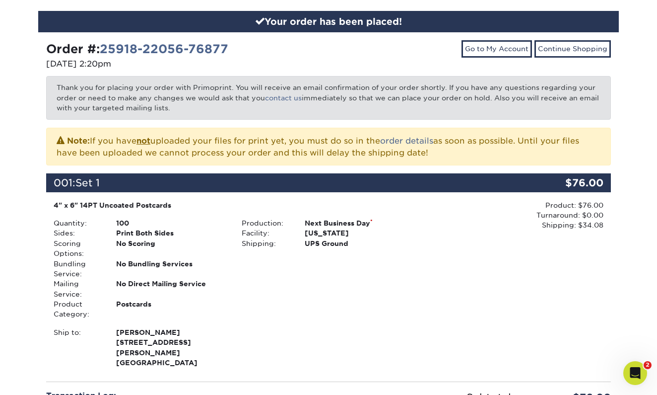
scroll to position [65, 0]
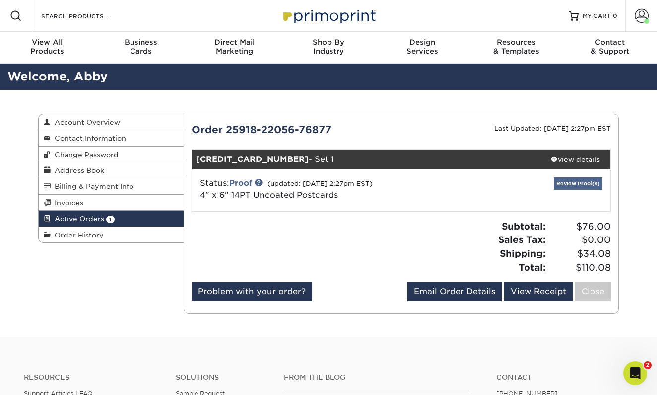
click at [576, 183] on link "Review Proof(s)" at bounding box center [578, 183] width 49 height 12
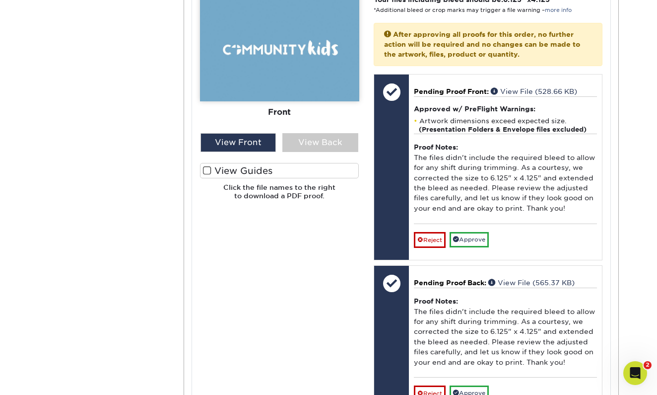
scroll to position [439, 0]
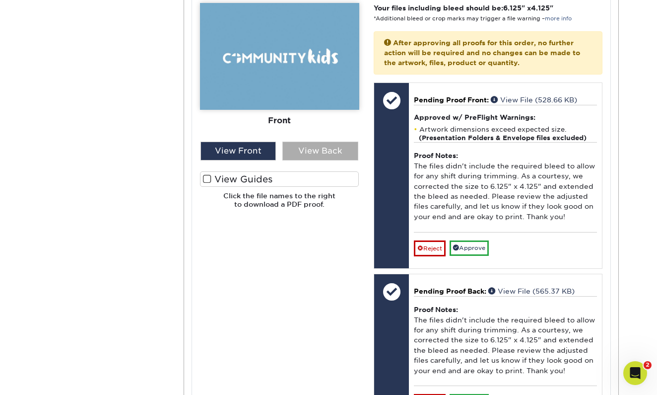
click at [317, 143] on div "View Back" at bounding box center [320, 150] width 76 height 19
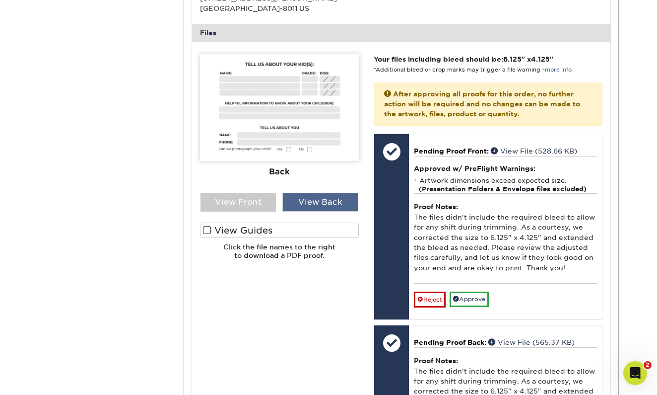
scroll to position [386, 0]
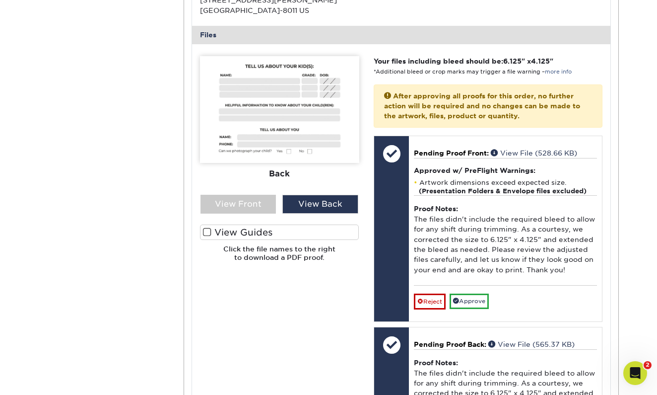
click at [208, 229] on span at bounding box center [207, 231] width 8 height 9
click at [0, 0] on input "View Guides" at bounding box center [0, 0] width 0 height 0
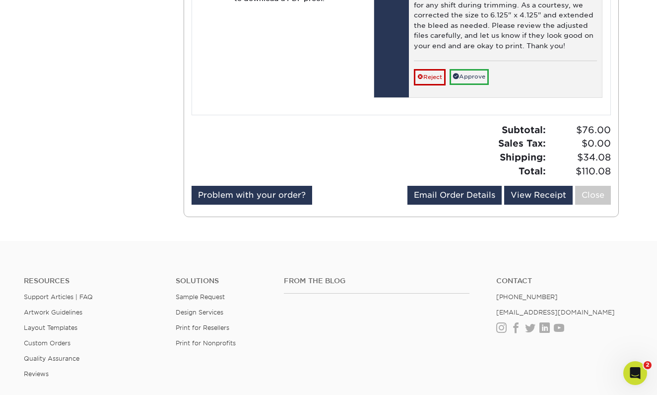
scroll to position [775, 0]
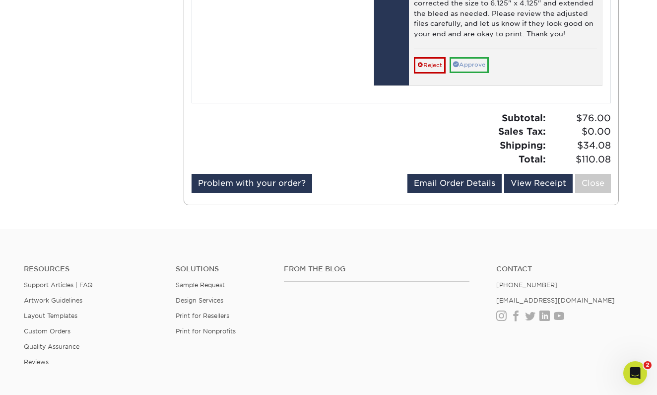
click at [463, 57] on link "Approve" at bounding box center [469, 64] width 39 height 15
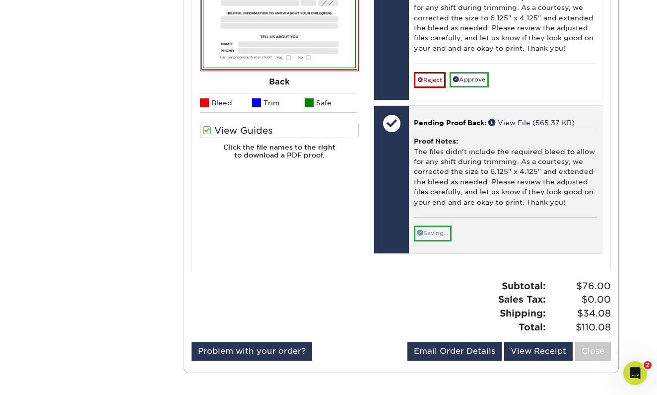
scroll to position [603, 0]
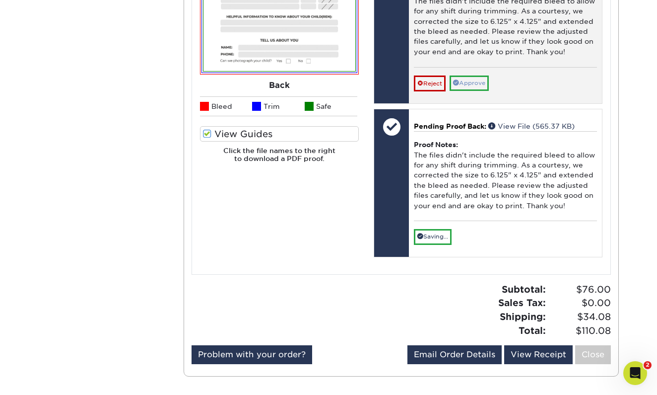
click at [476, 76] on link "Approve" at bounding box center [469, 82] width 39 height 15
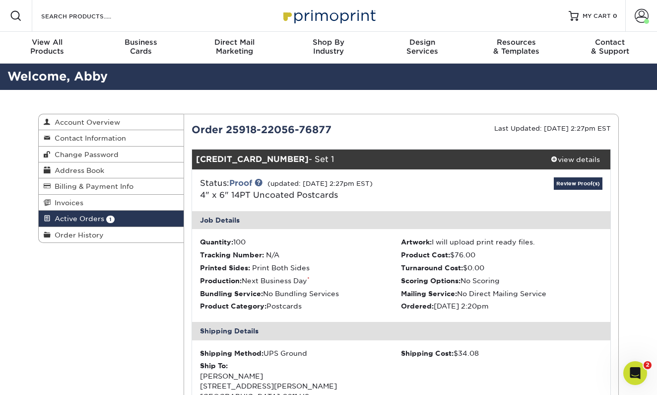
scroll to position [0, 0]
